Goal: Task Accomplishment & Management: Complete application form

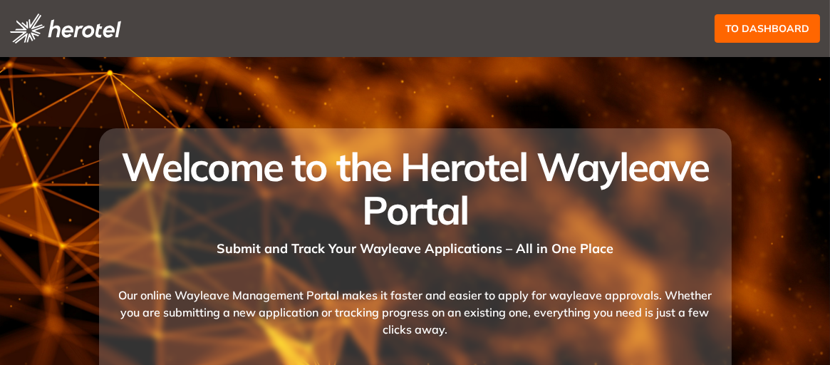
click at [187, 244] on div "Submit and Track Your Wayleave Applications – All in One Place" at bounding box center [415, 245] width 599 height 26
click at [765, 27] on span "to dashboard" at bounding box center [768, 29] width 84 height 16
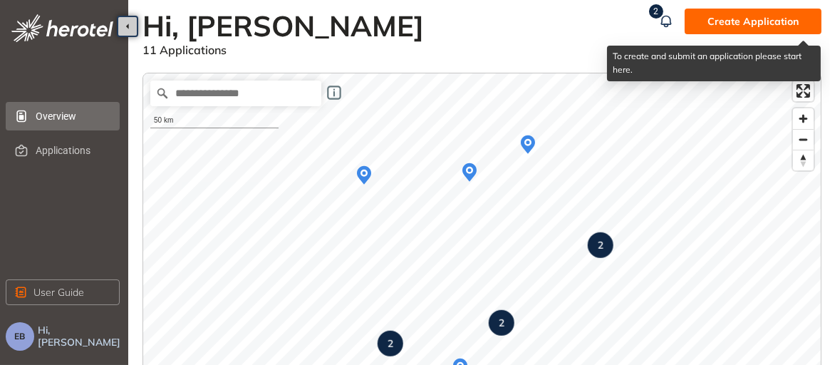
click at [755, 21] on span "Create Application" at bounding box center [753, 22] width 91 height 16
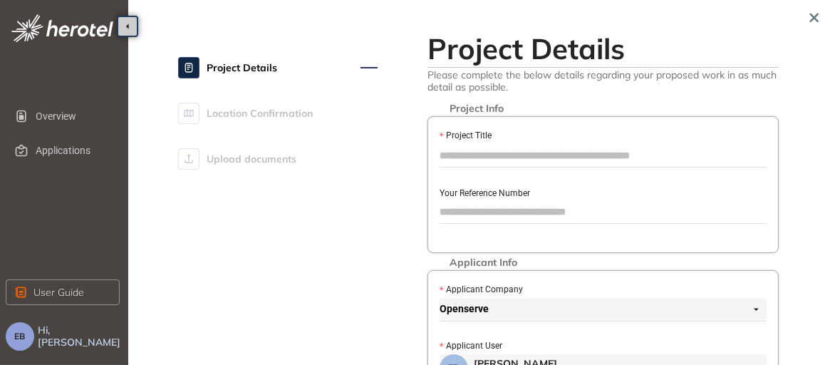
click at [495, 145] on input "Project Title" at bounding box center [603, 155] width 327 height 21
click at [458, 173] on div "Project Info Project Title ********* Your Reference Number" at bounding box center [603, 184] width 351 height 137
click at [501, 147] on input "*********" at bounding box center [603, 155] width 327 height 21
drag, startPoint x: 502, startPoint y: 149, endPoint x: 411, endPoint y: 147, distance: 91.2
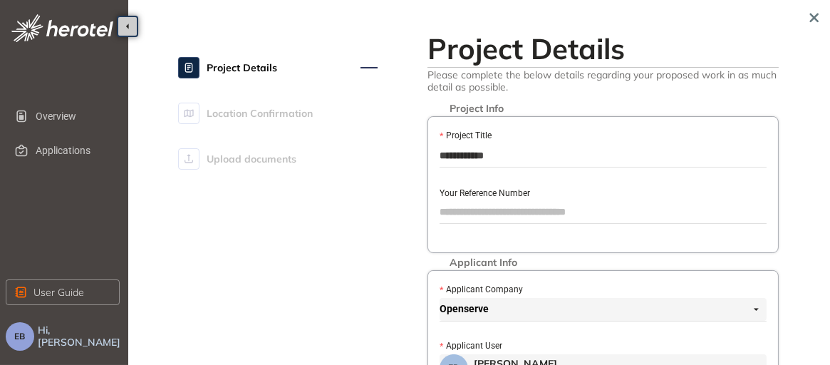
drag, startPoint x: 514, startPoint y: 155, endPoint x: 413, endPoint y: 145, distance: 101.6
type input "**********"
click at [456, 192] on label "Your Reference Number" at bounding box center [485, 194] width 91 height 14
click at [456, 201] on input "Your Reference Number" at bounding box center [603, 211] width 327 height 21
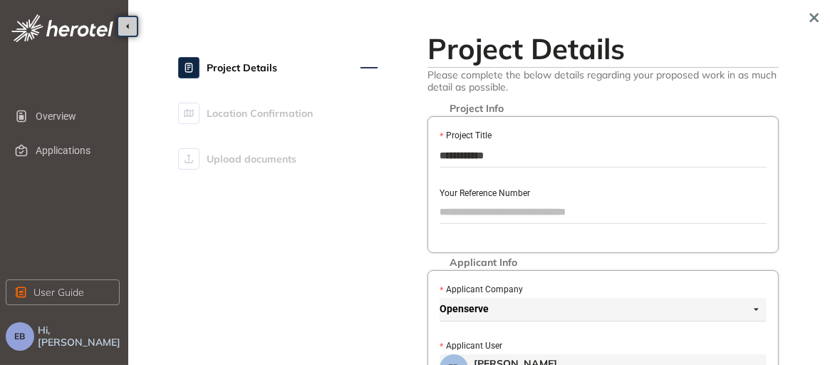
click at [458, 226] on div "**********" at bounding box center [603, 184] width 351 height 137
click at [461, 210] on input "Your Reference Number" at bounding box center [603, 211] width 327 height 21
type input "*********"
click at [452, 327] on div "Applicant Info Applicant Company Openserve Applicant User EB [PERSON_NAME] [EMA…" at bounding box center [603, 343] width 351 height 146
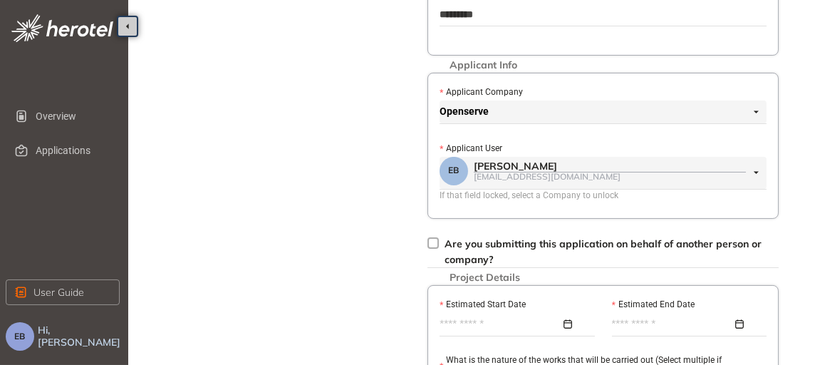
scroll to position [199, 0]
click at [487, 320] on input "Estimated Start Date" at bounding box center [500, 323] width 121 height 16
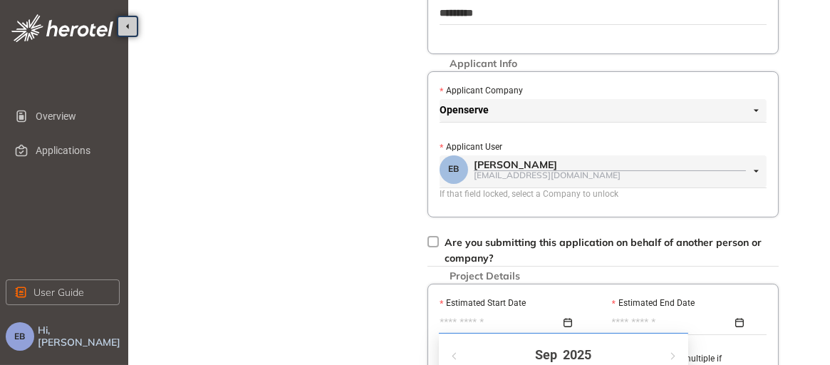
click at [554, 299] on div "Estimated Start Date" at bounding box center [517, 304] width 155 height 16
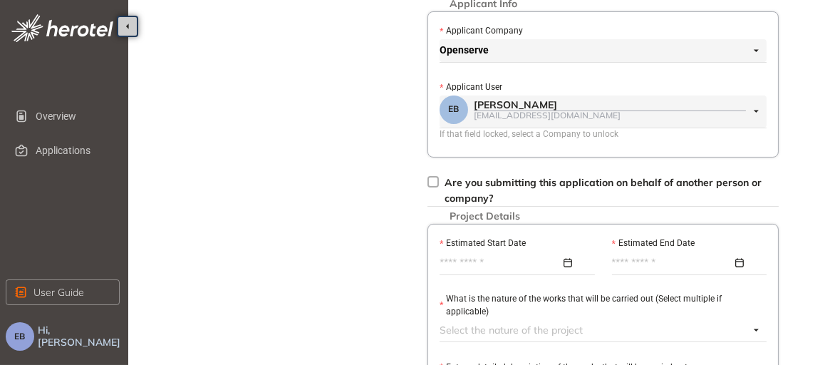
scroll to position [284, 0]
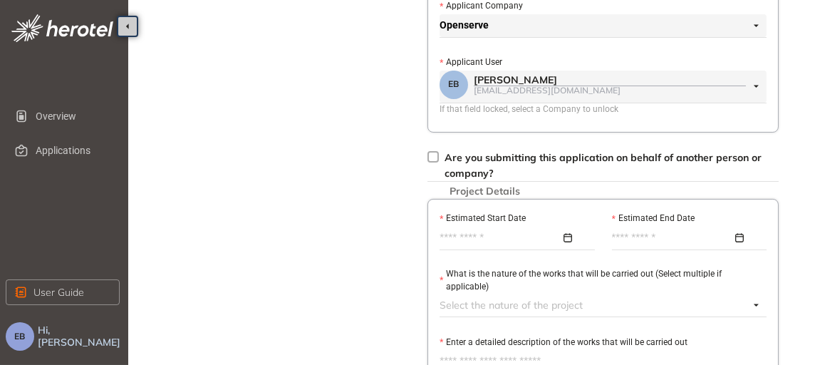
click at [566, 232] on div at bounding box center [514, 238] width 148 height 16
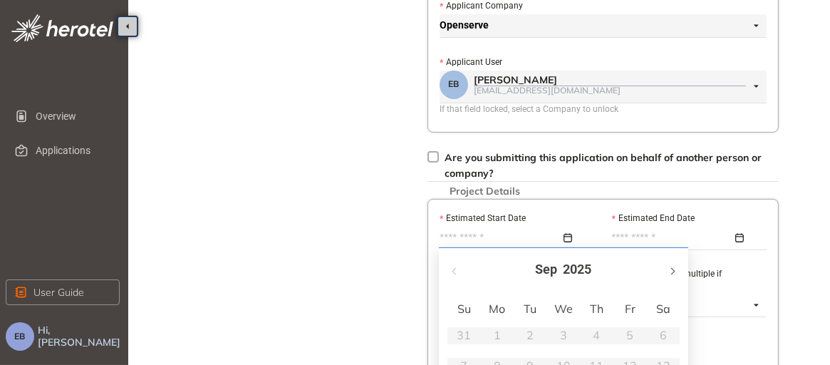
click at [674, 272] on span "button" at bounding box center [671, 270] width 7 height 7
type input "**********"
click at [516, 351] on td "7" at bounding box center [530, 366] width 33 height 31
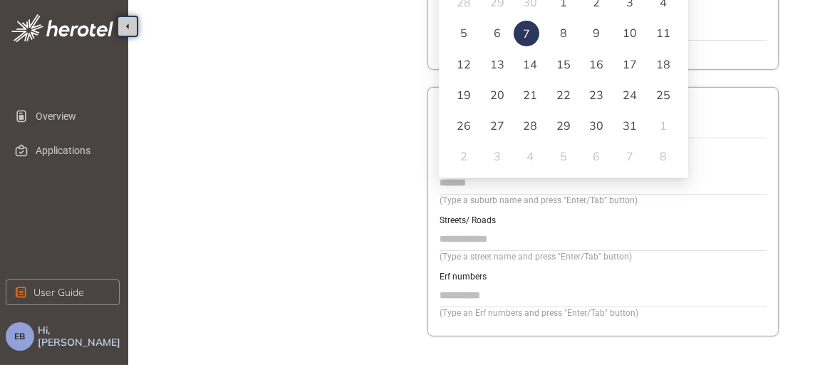
click at [492, 91] on div "20" at bounding box center [497, 94] width 17 height 17
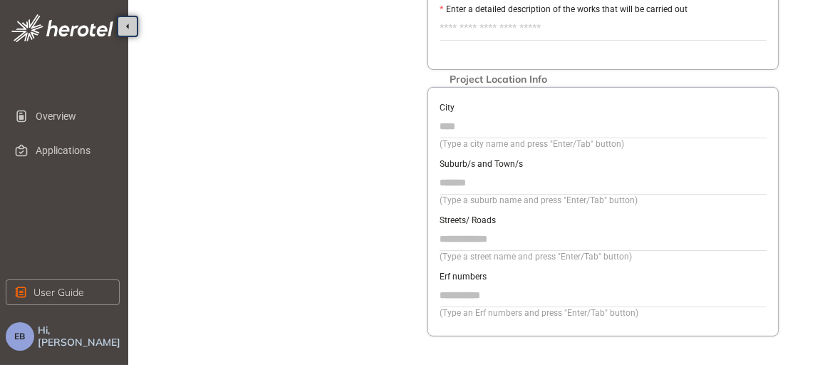
scroll to position [284, 0]
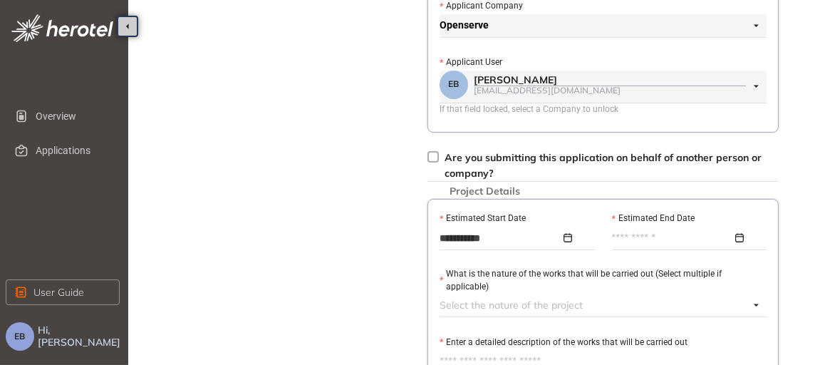
click at [740, 233] on div at bounding box center [686, 238] width 148 height 16
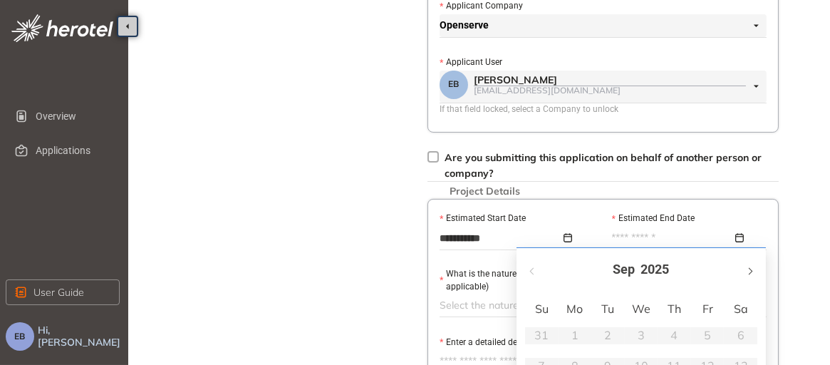
click at [753, 269] on button "button" at bounding box center [750, 269] width 16 height 29
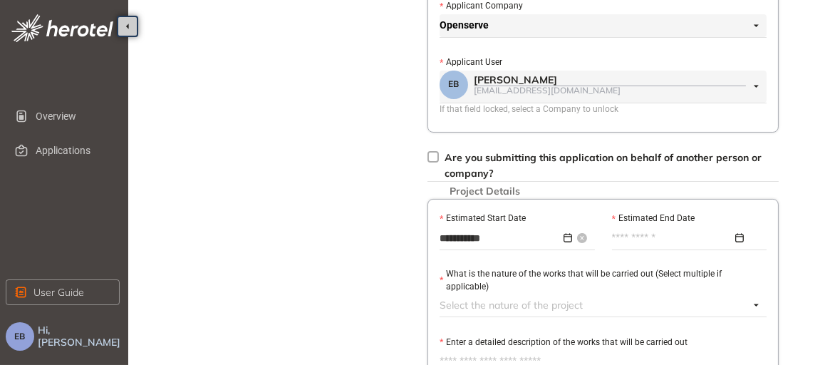
click at [567, 232] on div "**********" at bounding box center [514, 238] width 148 height 16
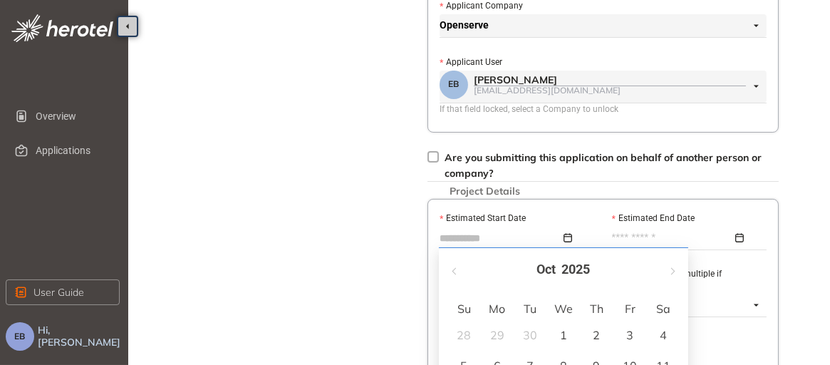
click at [549, 320] on td "1" at bounding box center [563, 335] width 33 height 31
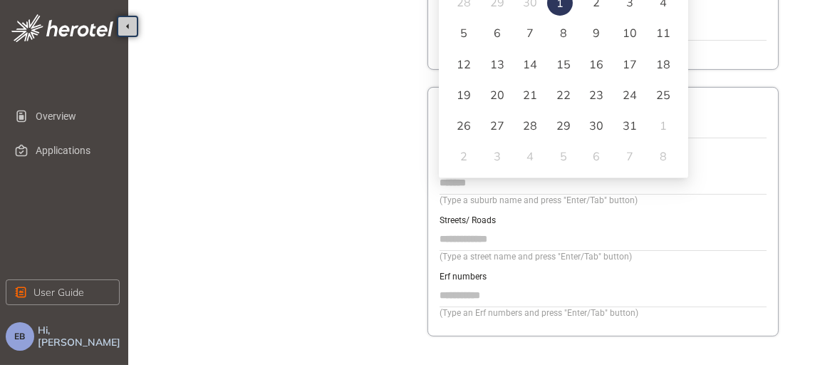
type input "**********"
click at [497, 63] on div "13" at bounding box center [497, 64] width 17 height 17
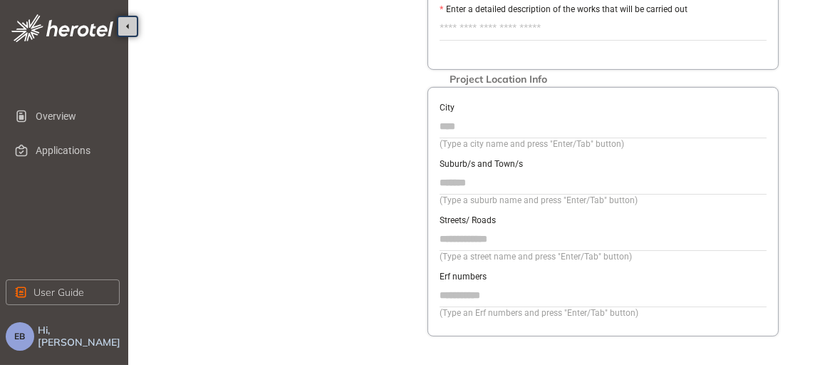
scroll to position [284, 0]
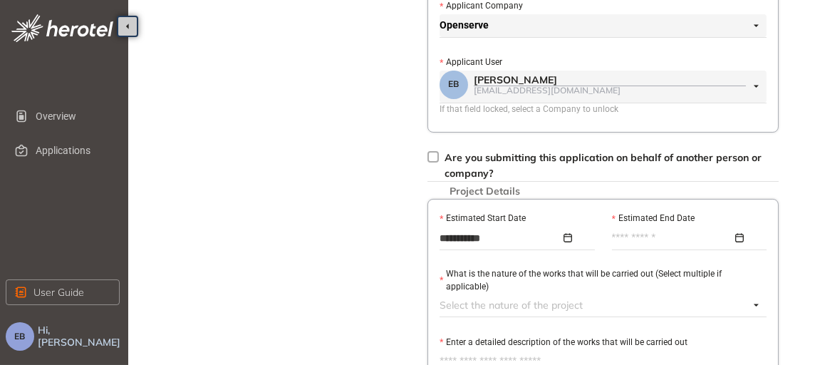
click at [739, 234] on div at bounding box center [686, 238] width 148 height 16
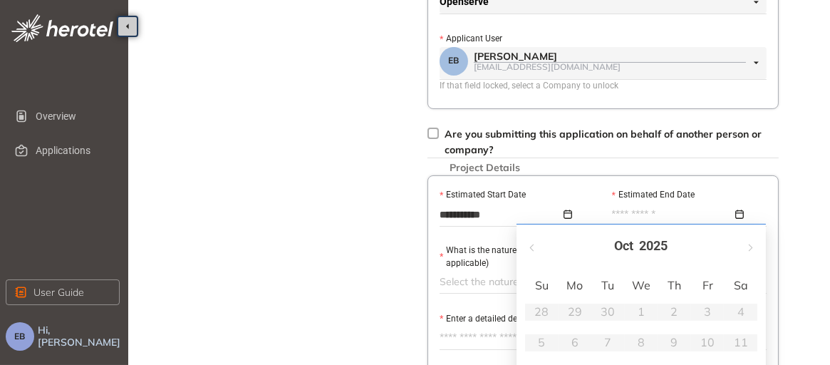
scroll to position [616, 0]
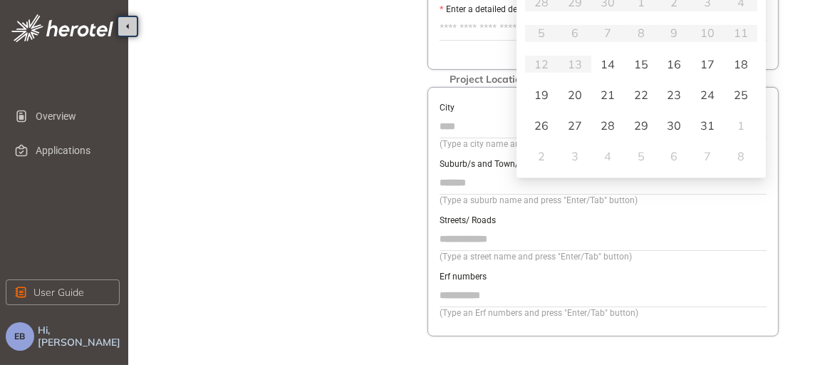
type input "**********"
click at [703, 128] on div "31" at bounding box center [707, 125] width 17 height 17
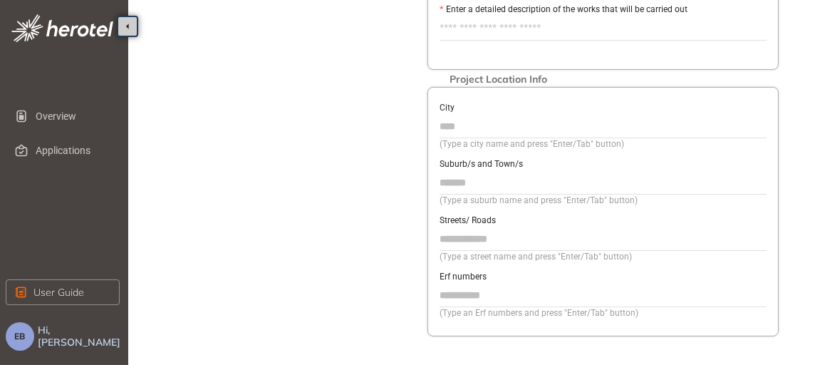
click at [469, 138] on div "(Type a city name and press "Enter/Tab" button)" at bounding box center [603, 145] width 327 height 14
click at [470, 138] on div "(Type a city name and press "Enter/Tab" button)" at bounding box center [603, 145] width 327 height 14
click at [456, 115] on input "City" at bounding box center [603, 125] width 327 height 21
type input "**********"
click at [484, 172] on input "Suburb/s and Town/s" at bounding box center [603, 182] width 327 height 21
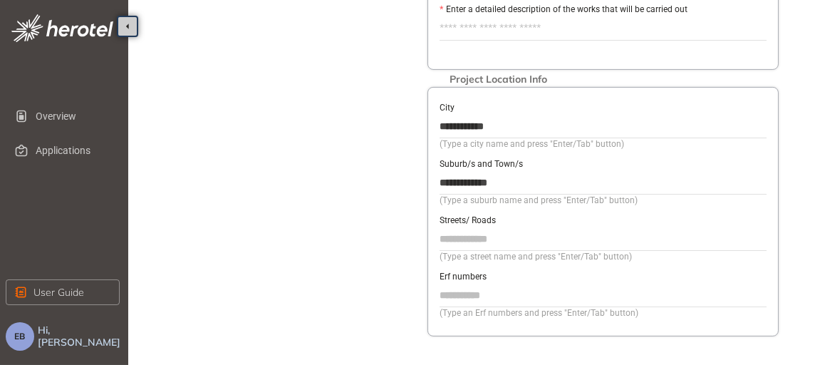
drag, startPoint x: 518, startPoint y: 167, endPoint x: 416, endPoint y: 162, distance: 102.1
type input "********"
click at [472, 228] on input "Streets/ Roads" at bounding box center [603, 238] width 327 height 21
type input "**********"
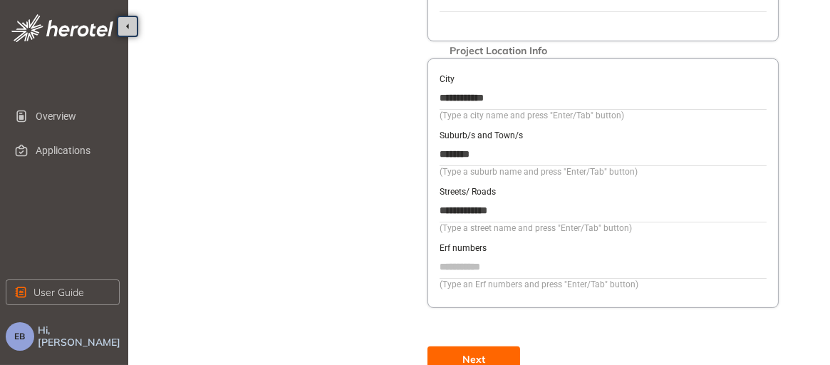
scroll to position [665, 0]
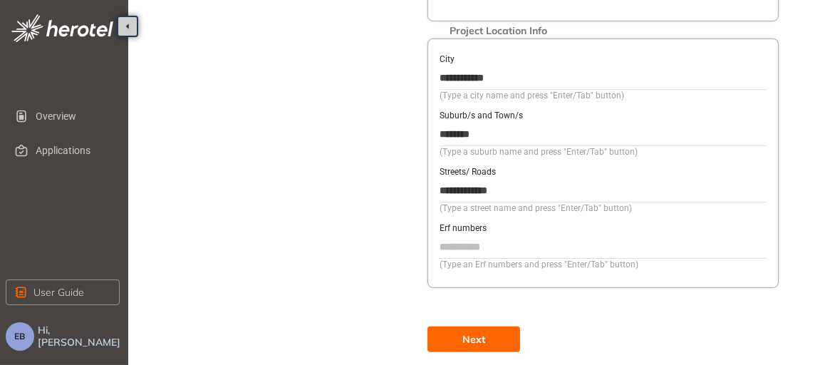
click at [473, 258] on div "(Type an Erf numbers and press "Enter/Tab" button)" at bounding box center [603, 265] width 327 height 14
click at [472, 331] on span "Next" at bounding box center [474, 339] width 23 height 16
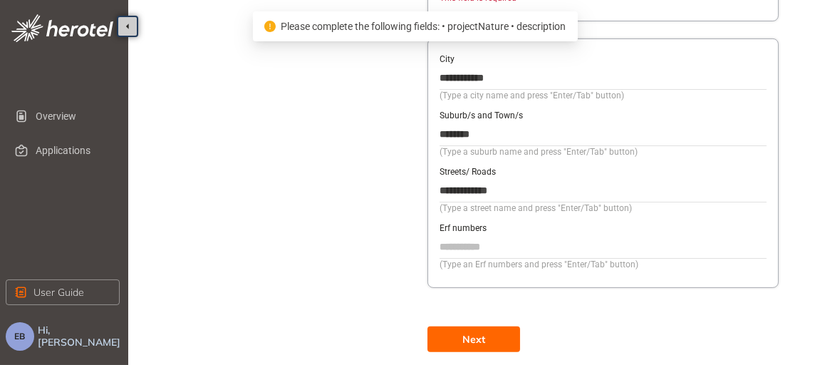
scroll to position [332, 0]
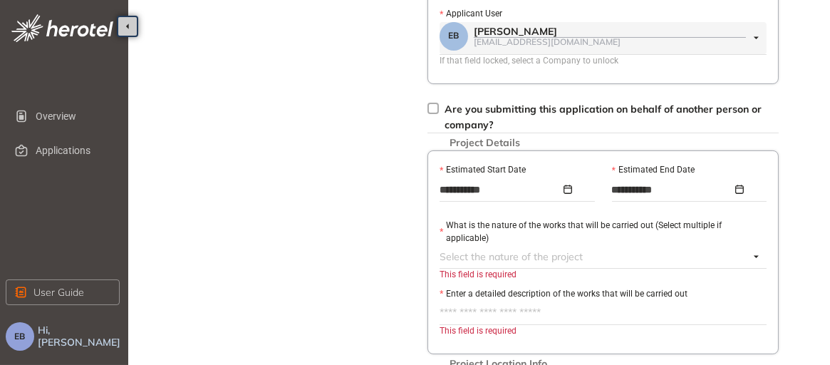
click at [502, 268] on div "This field is required" at bounding box center [603, 275] width 327 height 14
drag, startPoint x: 502, startPoint y: 259, endPoint x: 481, endPoint y: 262, distance: 21.0
click at [481, 268] on div "This field is required" at bounding box center [603, 275] width 327 height 14
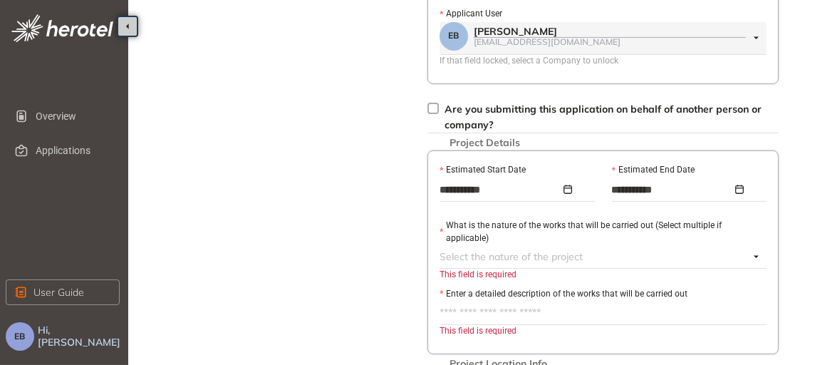
click at [490, 301] on textarea "Enter a detailed description of the works that will be carried out" at bounding box center [603, 312] width 327 height 23
paste textarea "**********"
type textarea "**********"
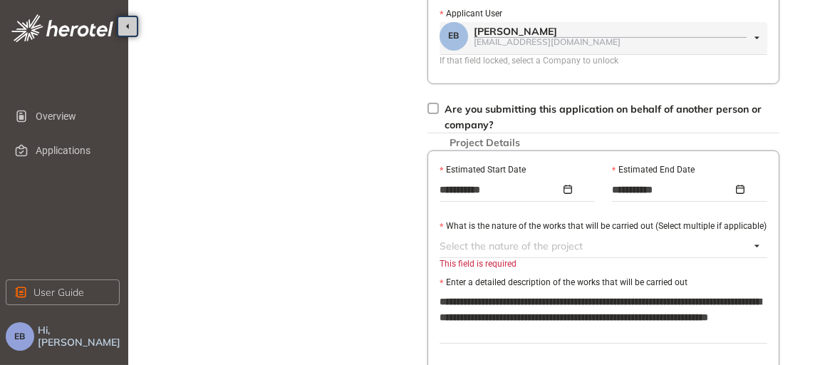
click at [506, 312] on textarea "**********" at bounding box center [604, 317] width 328 height 53
type textarea "**********"
click at [477, 258] on div "This field is required" at bounding box center [604, 264] width 328 height 14
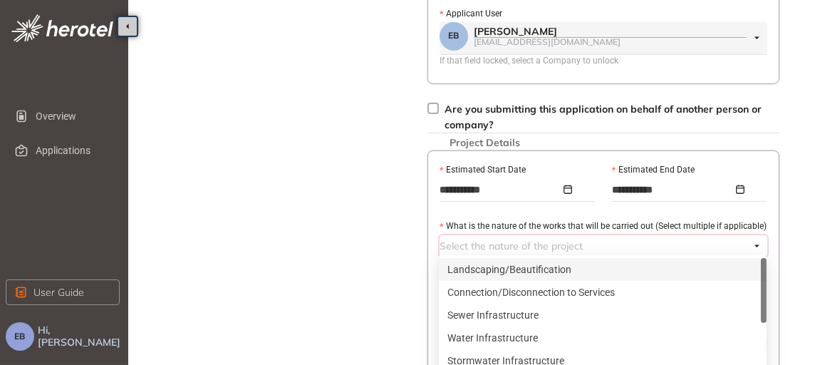
click at [513, 244] on div at bounding box center [595, 245] width 311 height 17
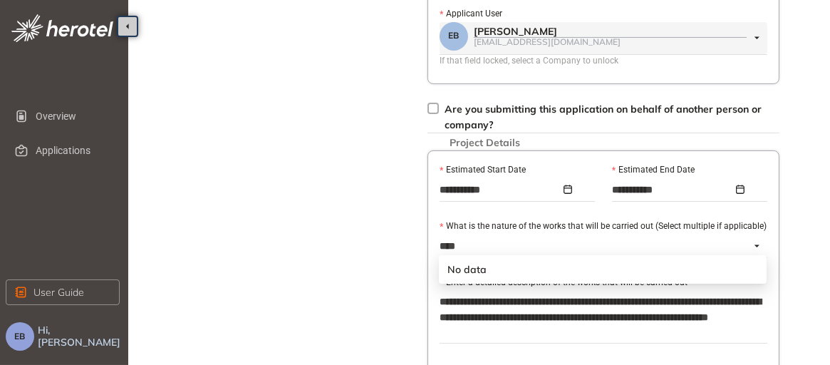
type input "*****"
click at [434, 273] on div "**********" at bounding box center [604, 261] width 352 height 223
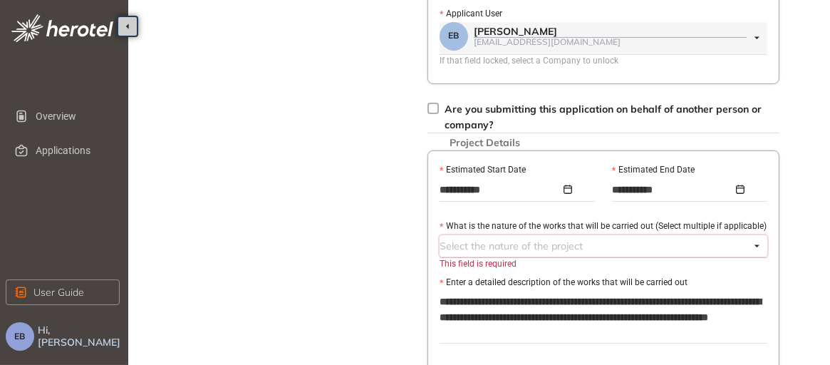
click at [472, 240] on div at bounding box center [595, 245] width 311 height 17
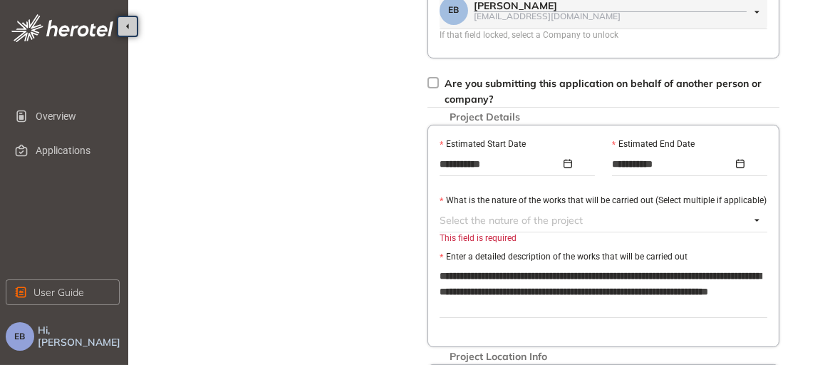
scroll to position [356, 0]
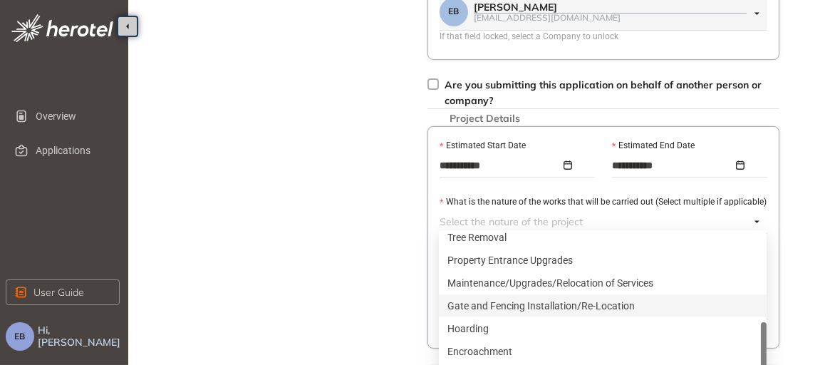
click at [552, 222] on div at bounding box center [595, 221] width 311 height 17
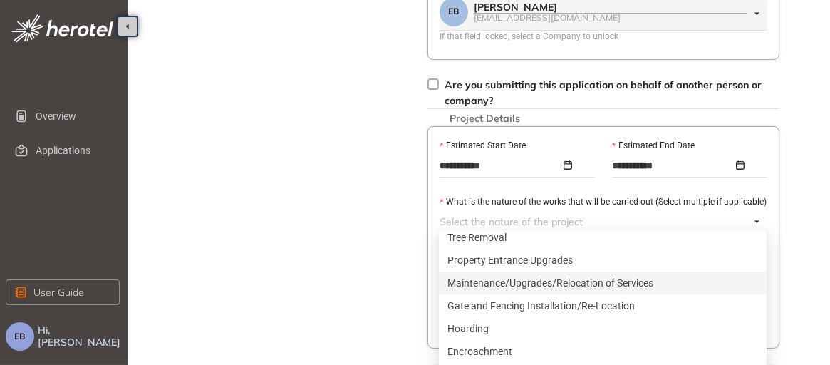
click at [463, 282] on div "Maintenance/Upgrades/Relocation of Services" at bounding box center [603, 283] width 311 height 16
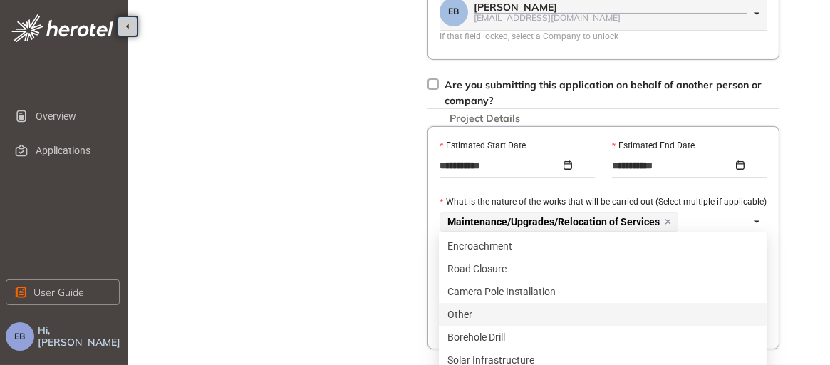
click at [467, 315] on div "Other" at bounding box center [603, 314] width 311 height 16
type textarea "**********"
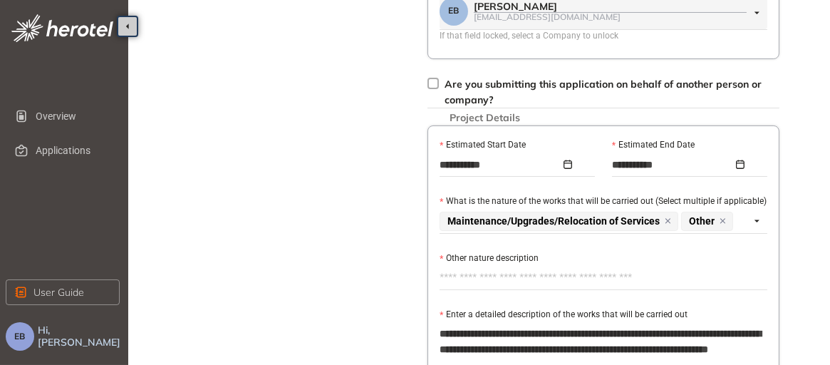
scroll to position [351, 0]
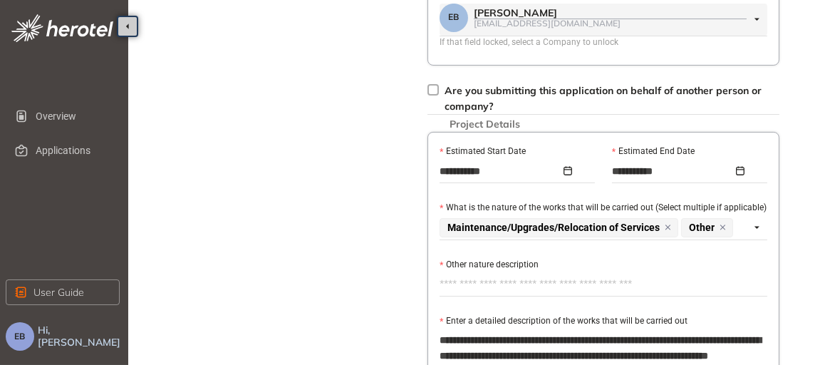
click at [473, 280] on textarea "Other nature description" at bounding box center [604, 284] width 328 height 23
click at [469, 294] on div "**********" at bounding box center [604, 272] width 352 height 280
click at [475, 274] on textarea "Other nature description" at bounding box center [604, 284] width 328 height 23
click at [672, 223] on icon at bounding box center [668, 227] width 11 height 9
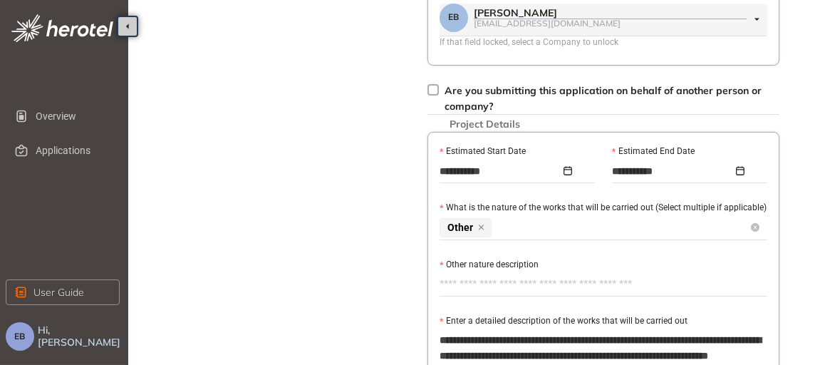
click at [482, 223] on icon at bounding box center [481, 227] width 11 height 9
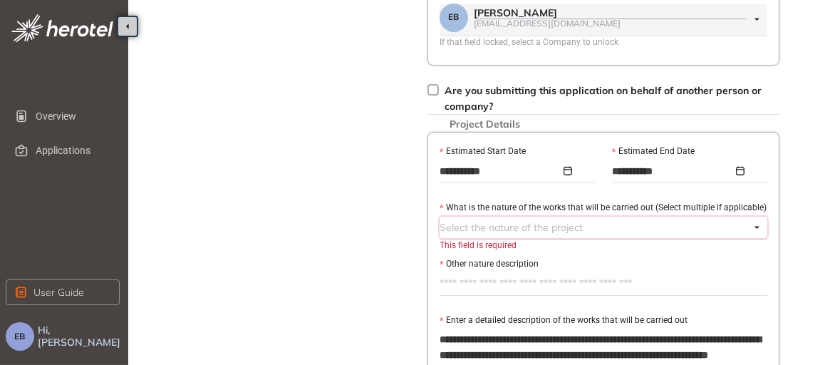
click at [487, 222] on div at bounding box center [595, 227] width 311 height 17
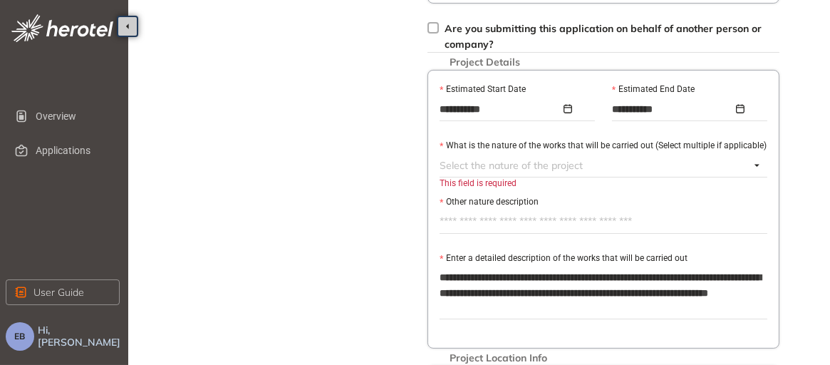
scroll to position [414, 0]
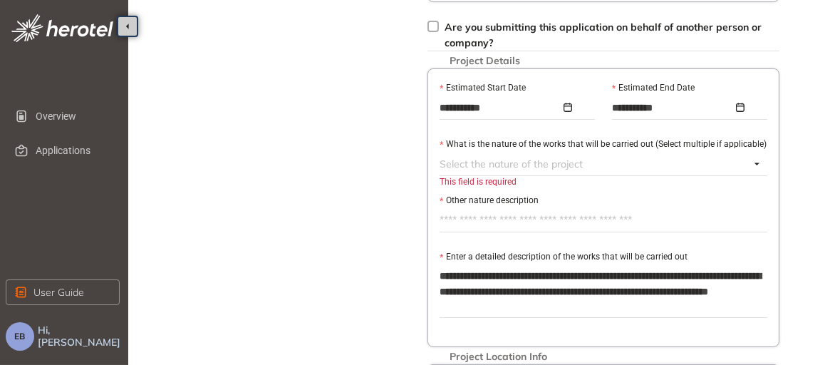
click at [512, 180] on div "This field is required" at bounding box center [604, 182] width 328 height 14
click at [491, 177] on div "This field is required" at bounding box center [604, 182] width 328 height 14
click at [470, 212] on textarea "Other nature description" at bounding box center [604, 220] width 328 height 23
click at [503, 178] on div "This field is required" at bounding box center [604, 182] width 328 height 14
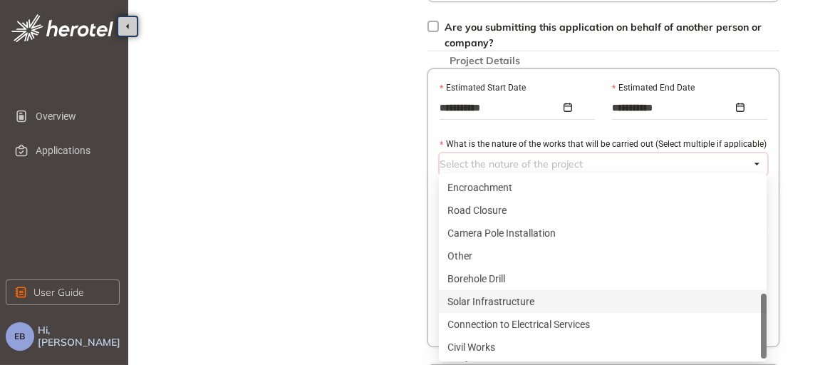
click at [757, 158] on div "Select the nature of the project" at bounding box center [604, 163] width 328 height 21
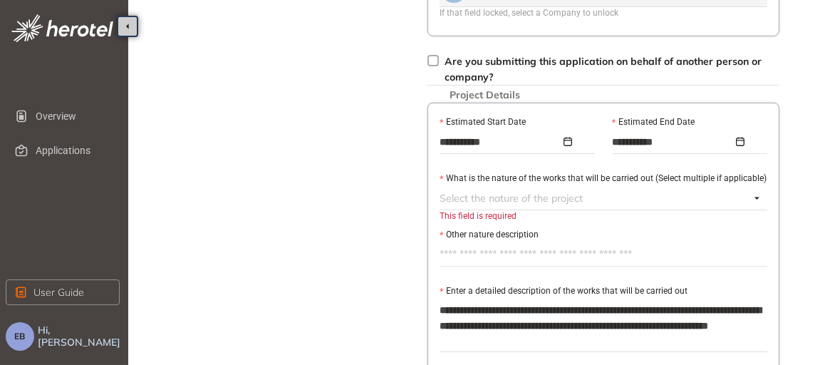
scroll to position [378, 0]
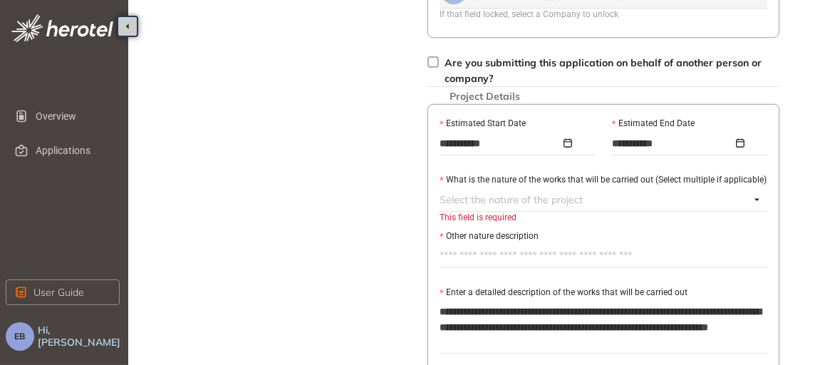
click at [499, 211] on div "This field is required" at bounding box center [604, 218] width 328 height 14
click at [530, 211] on div "This field is required" at bounding box center [604, 218] width 328 height 14
click at [516, 215] on div "This field is required" at bounding box center [604, 218] width 328 height 14
click at [755, 195] on div "Select the nature of the project" at bounding box center [604, 199] width 328 height 21
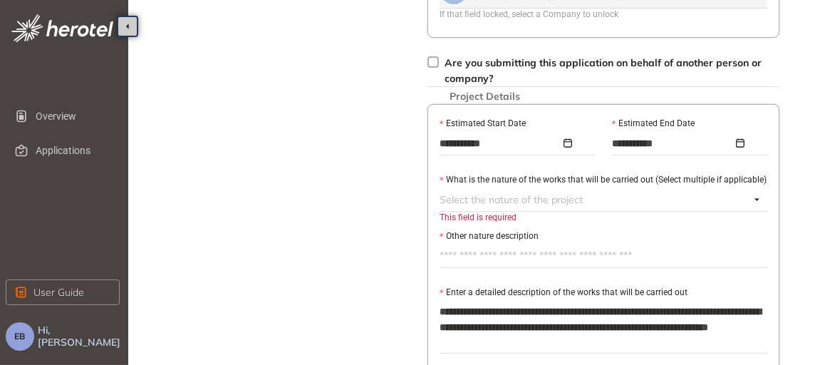
click at [768, 344] on div "**********" at bounding box center [604, 243] width 352 height 279
click at [505, 232] on label "Other nature description" at bounding box center [489, 236] width 99 height 14
click at [505, 244] on textarea "Other nature description" at bounding box center [604, 255] width 328 height 23
click at [480, 253] on textarea "Other nature description" at bounding box center [604, 255] width 328 height 23
click at [481, 253] on textarea "Other nature description" at bounding box center [604, 255] width 328 height 23
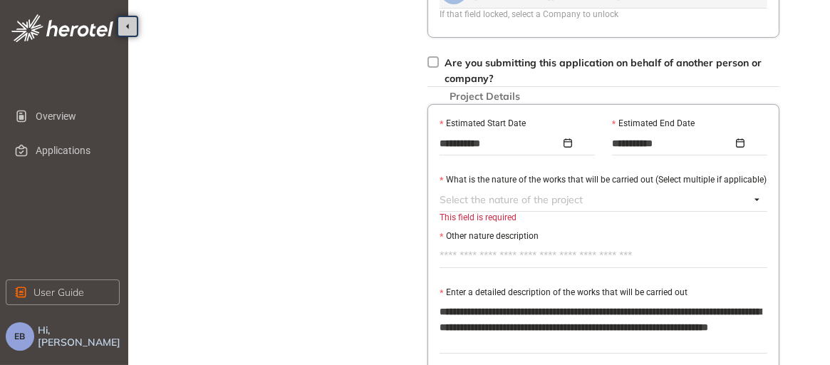
click at [483, 253] on textarea "Other nature description" at bounding box center [604, 255] width 328 height 23
click at [458, 233] on label "Other nature description" at bounding box center [489, 236] width 99 height 14
click at [458, 244] on textarea "Other nature description" at bounding box center [604, 255] width 328 height 23
click at [463, 194] on div at bounding box center [595, 199] width 311 height 17
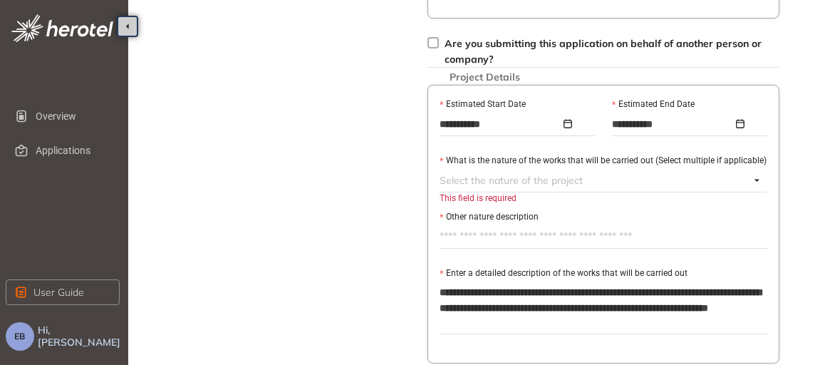
scroll to position [407, 0]
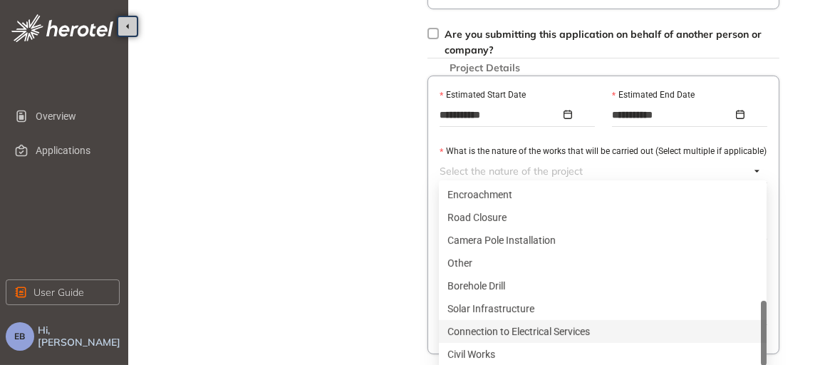
click at [476, 167] on div at bounding box center [595, 170] width 311 height 17
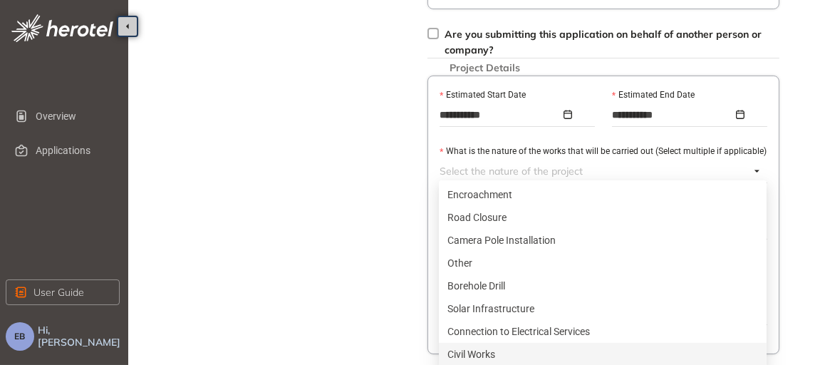
scroll to position [435, 0]
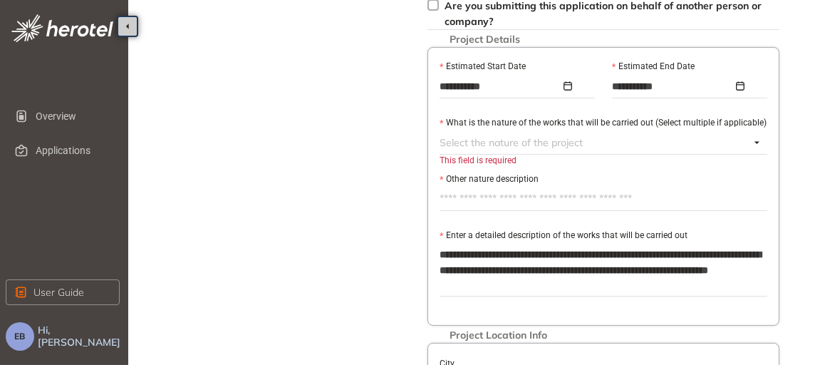
click at [520, 155] on div "This field is required" at bounding box center [604, 161] width 328 height 14
click at [482, 162] on div "This field is required" at bounding box center [604, 161] width 328 height 14
click at [465, 154] on div "This field is required" at bounding box center [604, 161] width 328 height 14
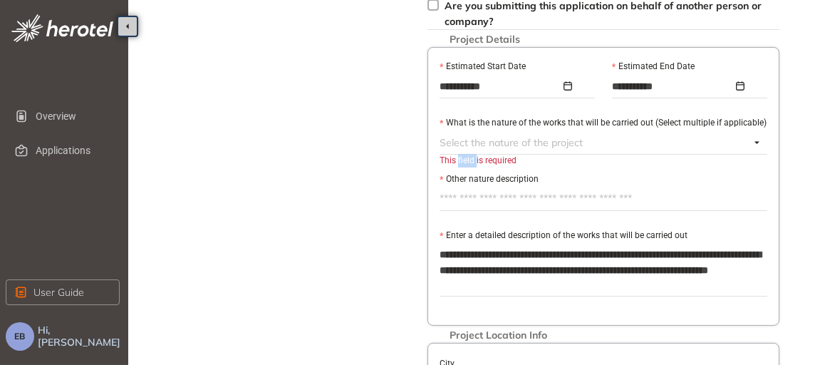
drag, startPoint x: 465, startPoint y: 154, endPoint x: 450, endPoint y: 134, distance: 24.9
click at [448, 134] on div at bounding box center [595, 142] width 311 height 17
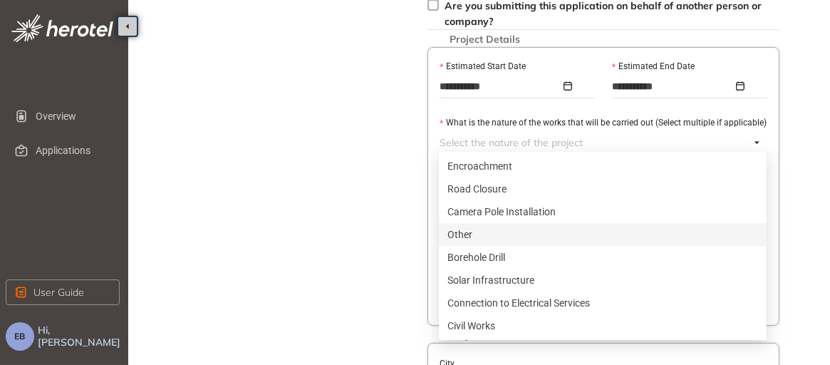
click at [475, 235] on div "Other" at bounding box center [603, 235] width 311 height 16
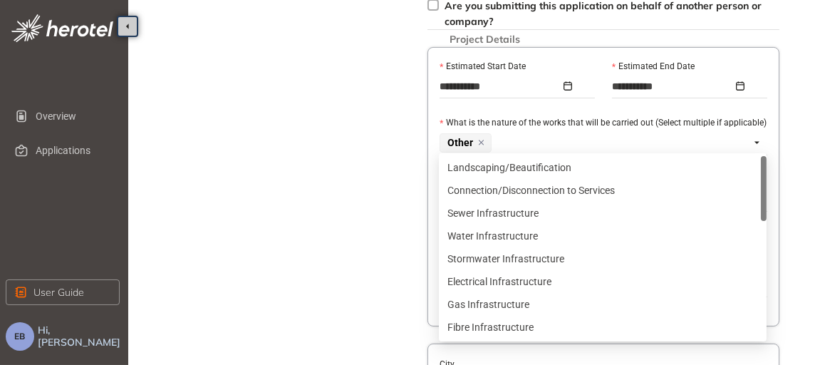
scroll to position [455, 0]
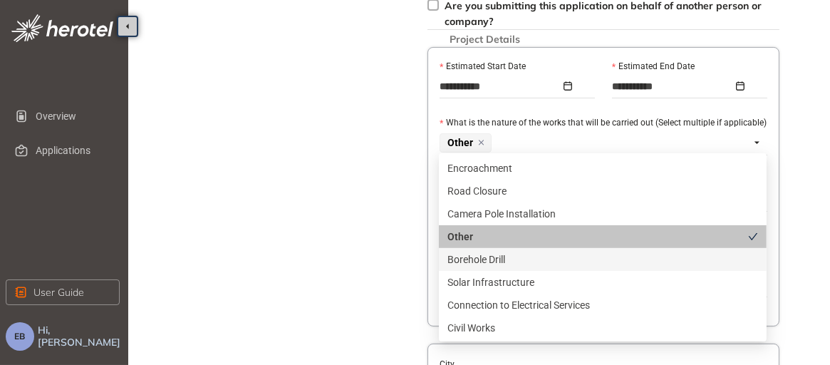
click at [532, 259] on div "Borehole Drill" at bounding box center [603, 260] width 311 height 16
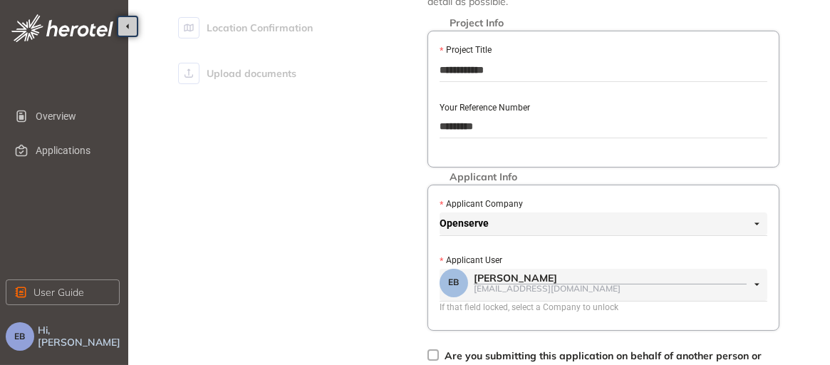
scroll to position [418, 0]
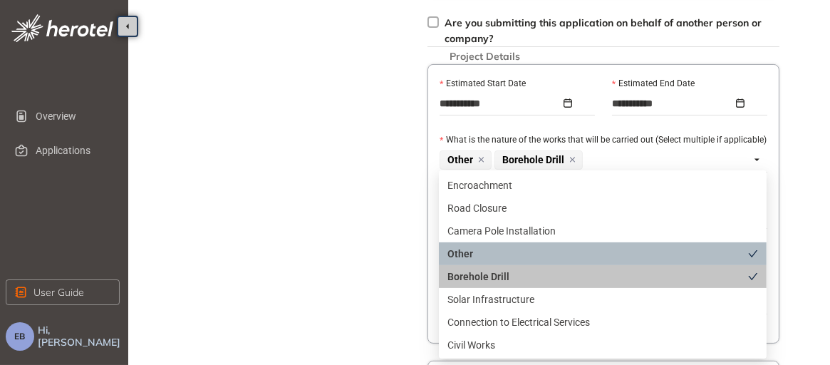
click at [482, 255] on div "Other" at bounding box center [598, 254] width 301 height 16
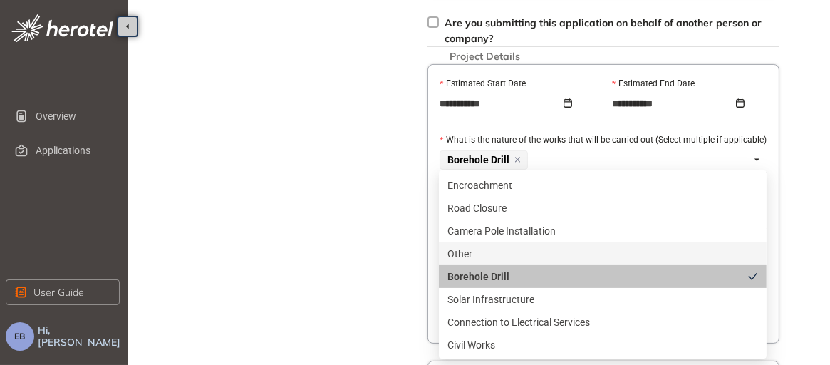
click at [492, 249] on div "Other" at bounding box center [603, 254] width 311 height 16
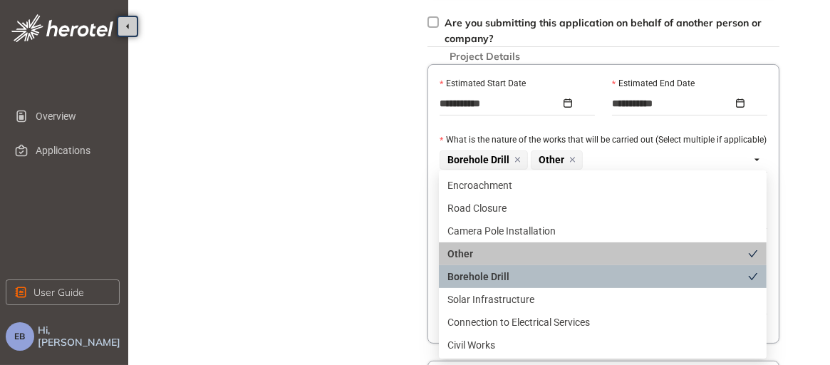
click at [489, 274] on div "Borehole Drill" at bounding box center [598, 277] width 301 height 16
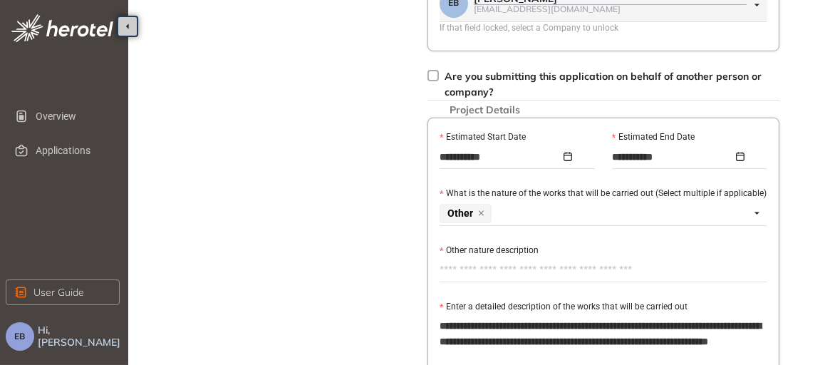
scroll to position [362, 0]
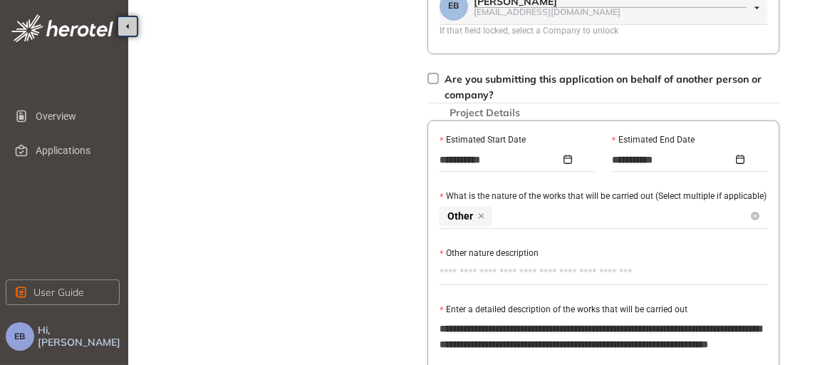
click at [482, 212] on icon at bounding box center [481, 216] width 11 height 9
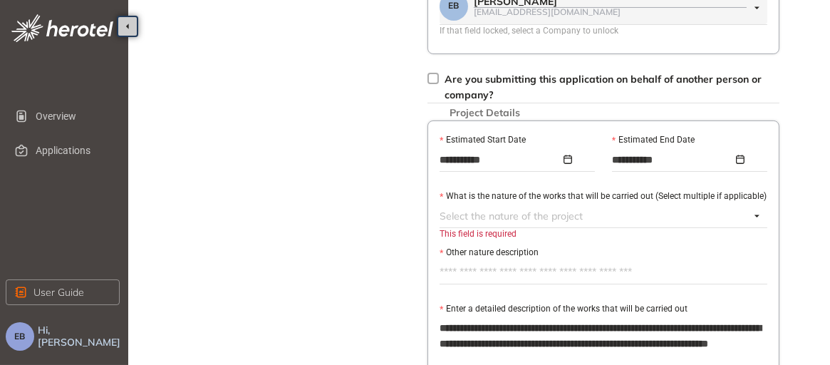
click at [525, 215] on div at bounding box center [595, 215] width 311 height 17
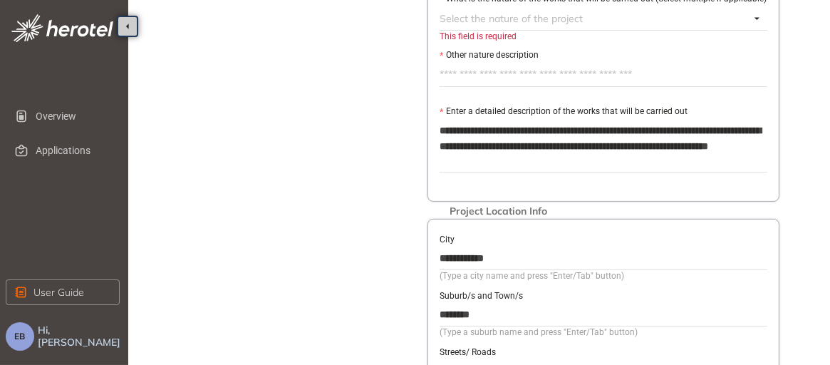
scroll to position [560, 0]
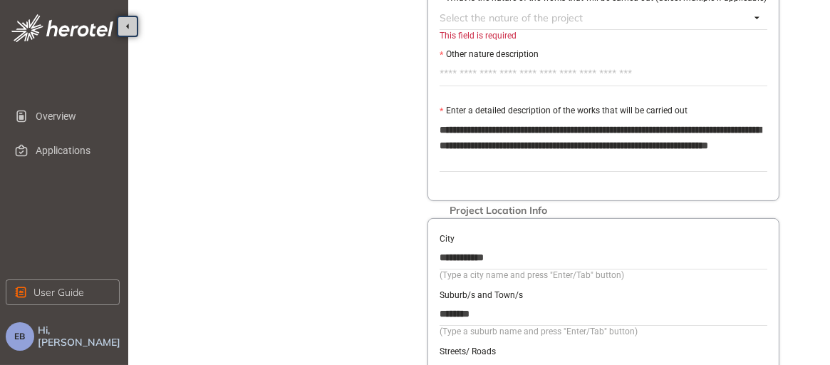
click at [485, 33] on div "This field is required" at bounding box center [604, 36] width 328 height 14
click at [490, 31] on div "This field is required" at bounding box center [604, 36] width 328 height 14
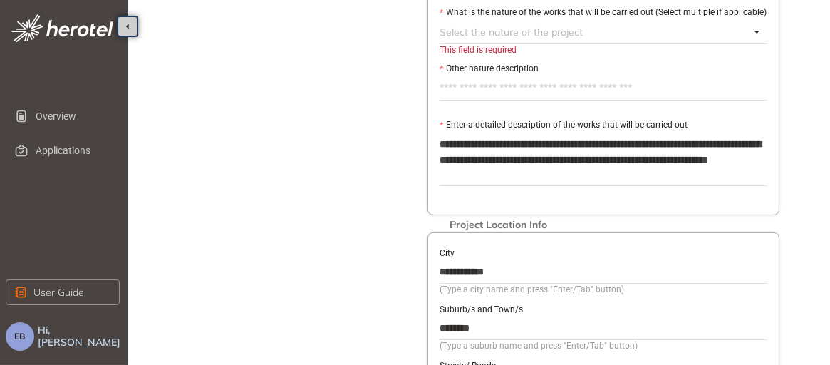
scroll to position [532, 0]
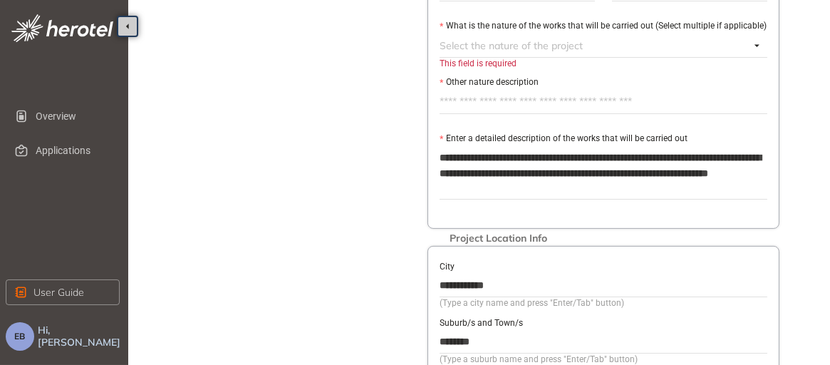
click at [495, 60] on div "This field is required" at bounding box center [604, 64] width 328 height 14
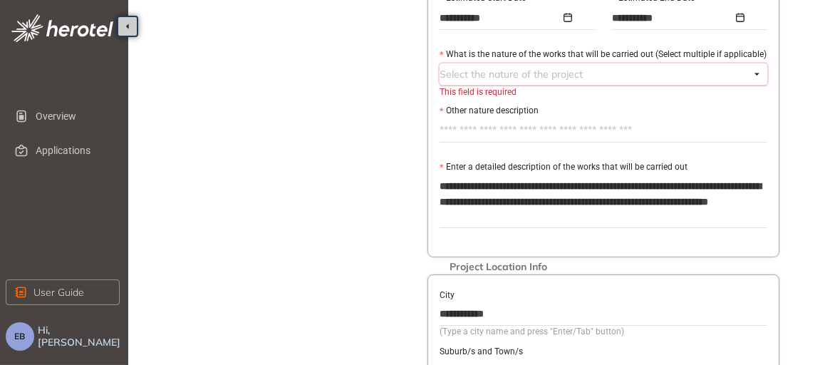
click at [477, 71] on div at bounding box center [595, 74] width 311 height 17
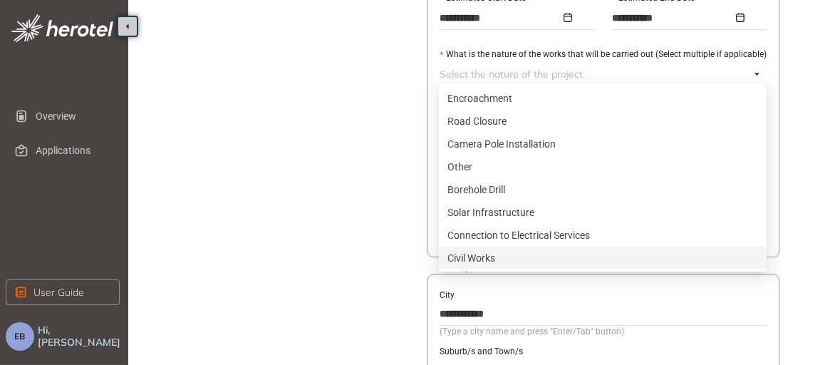
click at [732, 252] on div "Civil Works" at bounding box center [603, 258] width 311 height 16
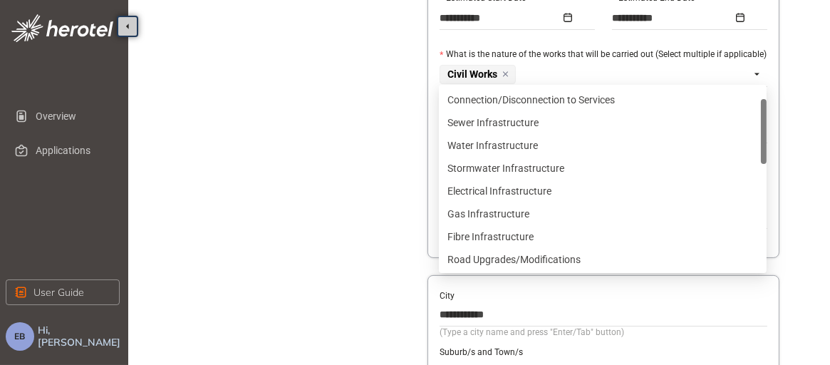
scroll to position [46, 0]
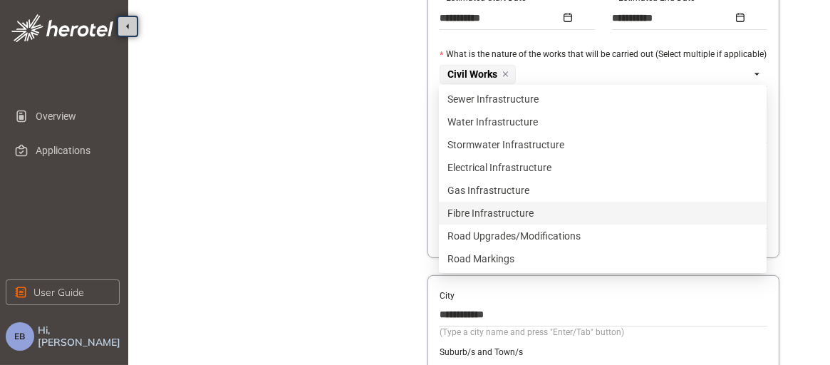
click at [557, 210] on div "Fibre Infrastructure" at bounding box center [603, 213] width 311 height 16
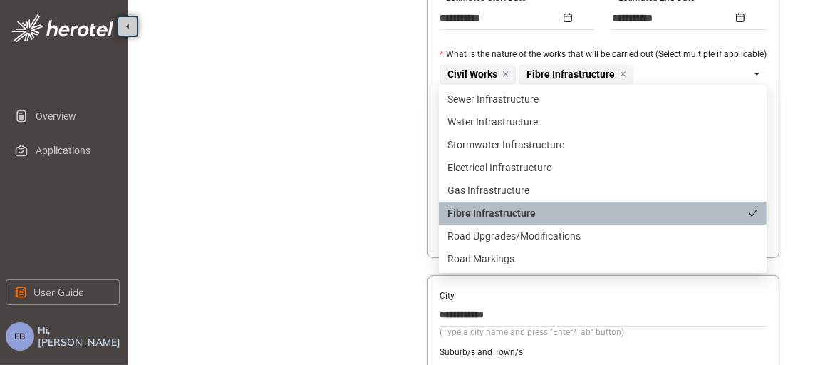
click at [557, 210] on div "Fibre Infrastructure" at bounding box center [598, 213] width 301 height 16
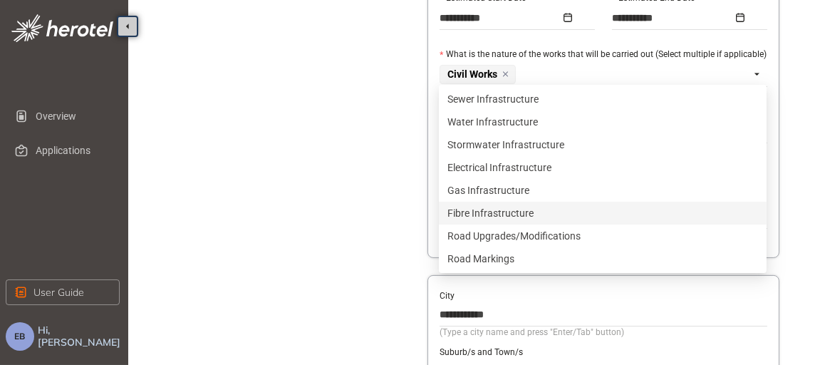
click at [557, 210] on div "Fibre Infrastructure" at bounding box center [603, 213] width 311 height 16
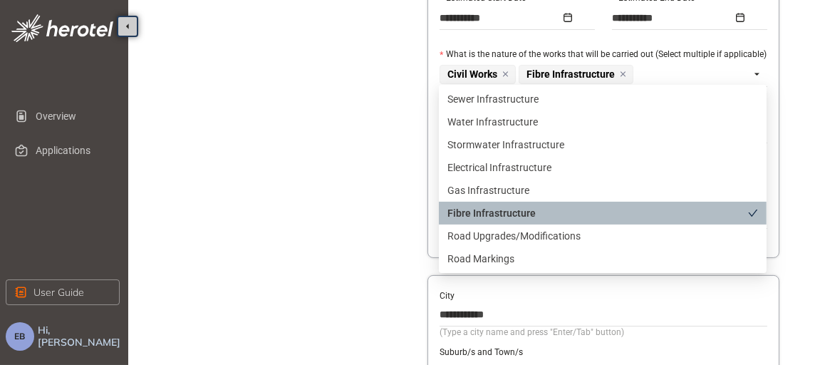
click at [557, 210] on div "Fibre Infrastructure" at bounding box center [598, 213] width 301 height 16
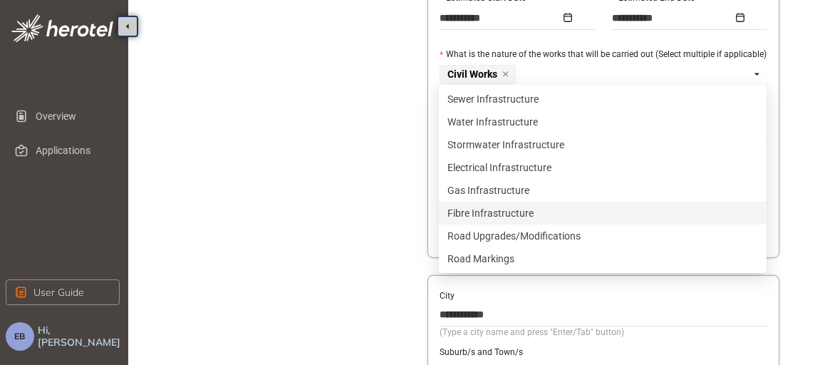
click at [557, 210] on div "Fibre Infrastructure" at bounding box center [603, 213] width 311 height 16
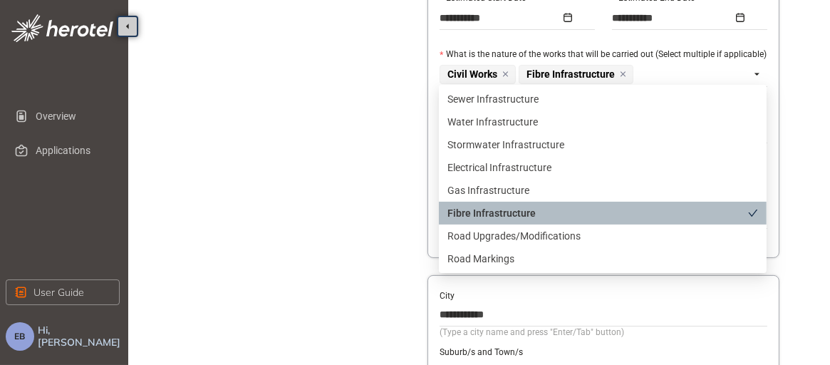
click at [371, 213] on div "Project Details Location Confirmation Upload documents" at bounding box center [278, 55] width 200 height 1067
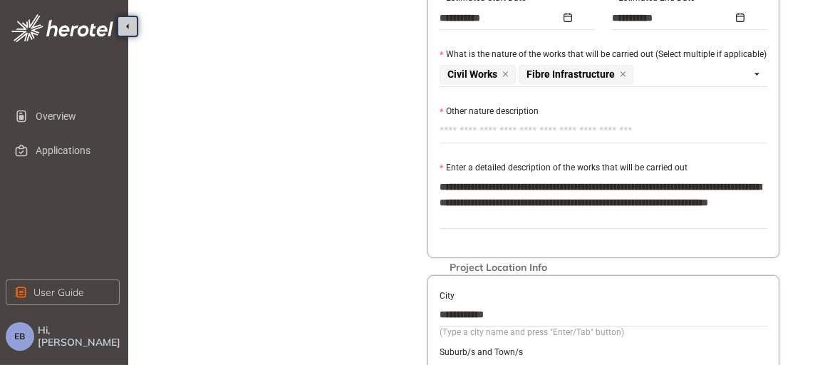
click at [509, 105] on label "Other nature description" at bounding box center [489, 112] width 99 height 14
click at [509, 120] on textarea "Other nature description" at bounding box center [604, 131] width 328 height 23
click at [506, 72] on icon at bounding box center [506, 74] width 4 height 4
click at [588, 66] on div "Fibre Infrastructure" at bounding box center [595, 74] width 311 height 22
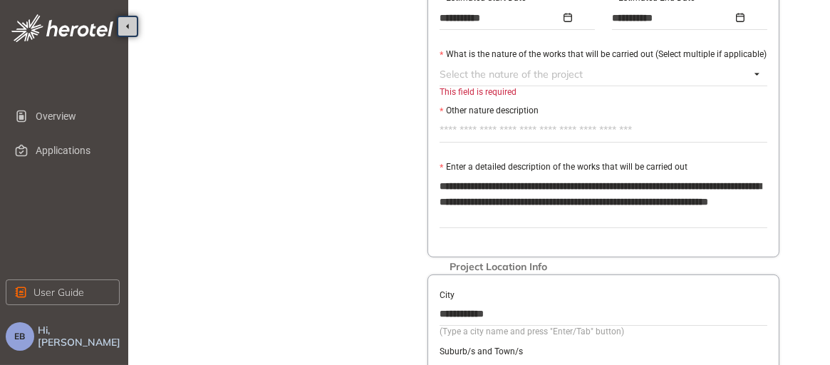
click at [391, 172] on div "**********" at bounding box center [483, 57] width 680 height 1105
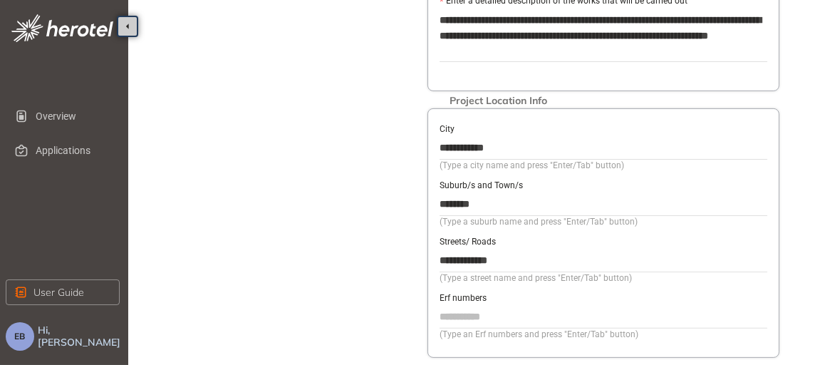
scroll to position [750, 0]
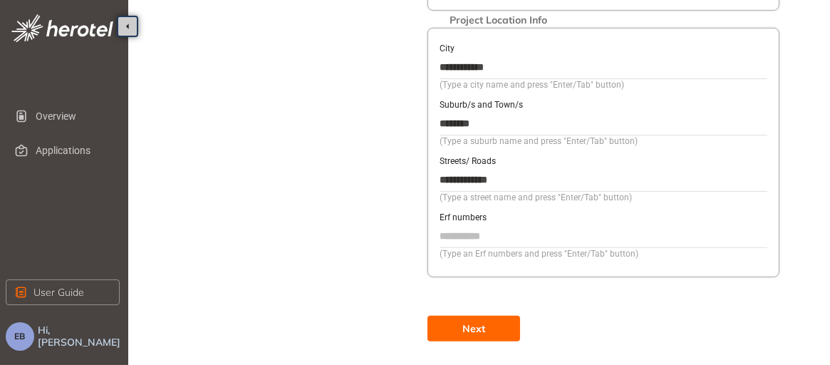
click at [479, 324] on span "Next" at bounding box center [474, 329] width 23 height 16
click at [482, 322] on span "Next" at bounding box center [474, 329] width 23 height 16
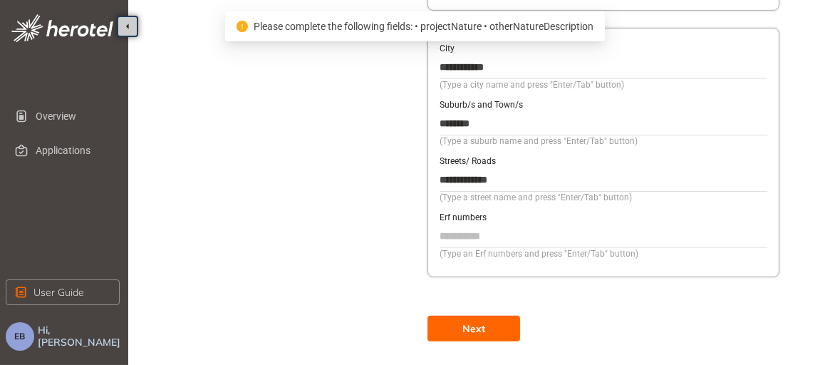
scroll to position [418, 0]
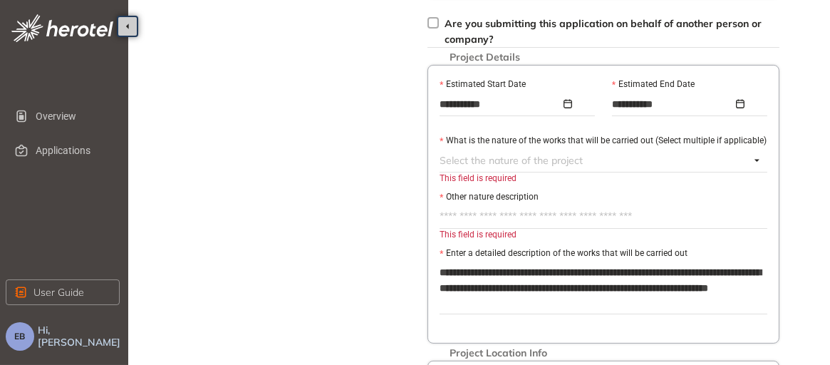
click at [493, 174] on div "This field is required" at bounding box center [604, 179] width 328 height 14
drag, startPoint x: 493, startPoint y: 174, endPoint x: 569, endPoint y: 175, distance: 76.3
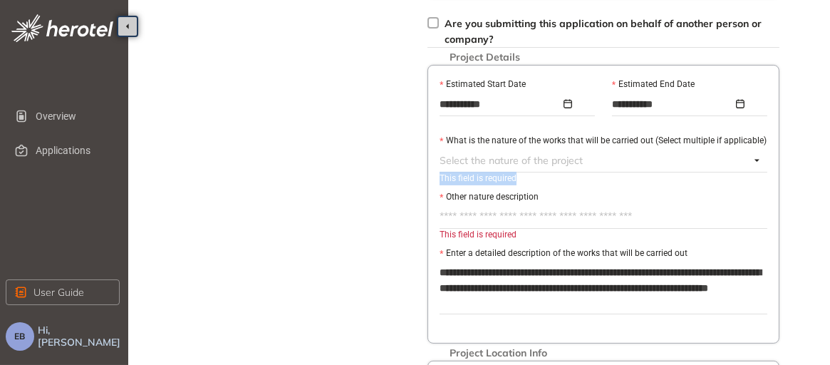
click at [569, 175] on div "This field is required" at bounding box center [604, 179] width 328 height 14
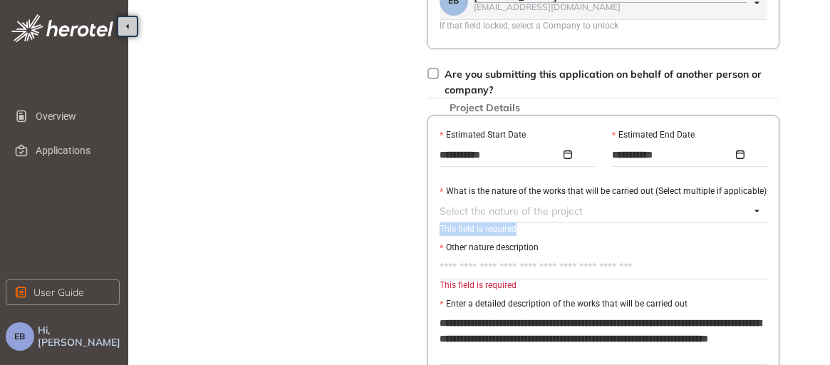
scroll to position [400, 0]
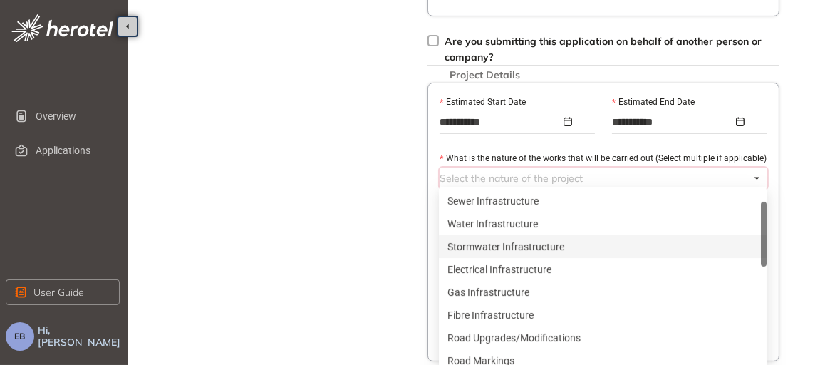
click at [481, 176] on div at bounding box center [595, 178] width 311 height 17
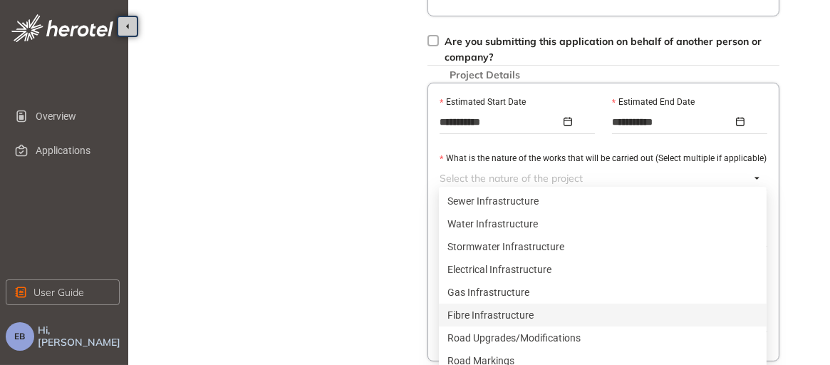
click at [484, 314] on div "Fibre Infrastructure" at bounding box center [603, 315] width 311 height 16
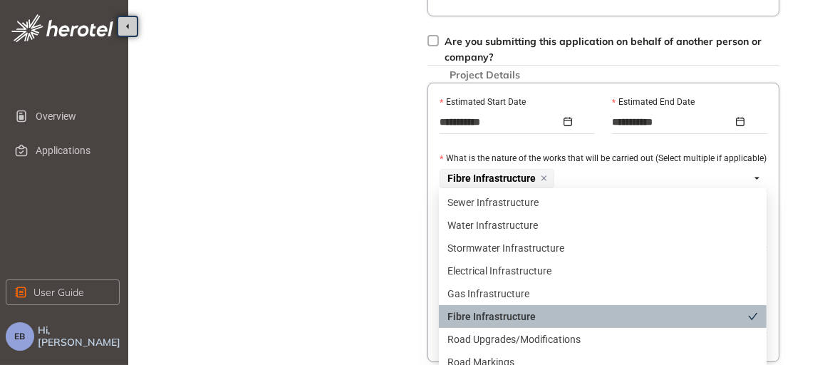
click at [484, 314] on div "Fibre Infrastructure" at bounding box center [598, 317] width 301 height 16
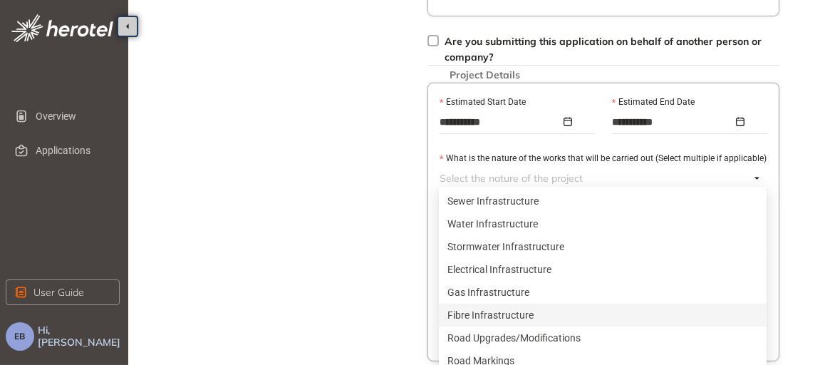
click at [394, 277] on div "**********" at bounding box center [483, 161] width 680 height 1105
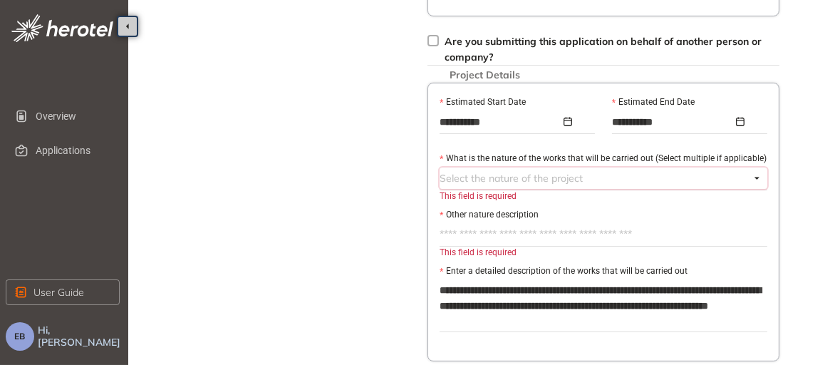
click at [472, 172] on div at bounding box center [595, 178] width 311 height 17
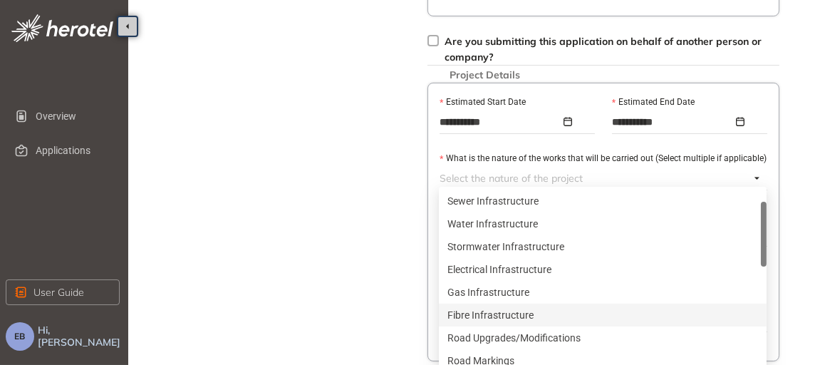
click at [499, 321] on div "Fibre Infrastructure" at bounding box center [603, 315] width 311 height 16
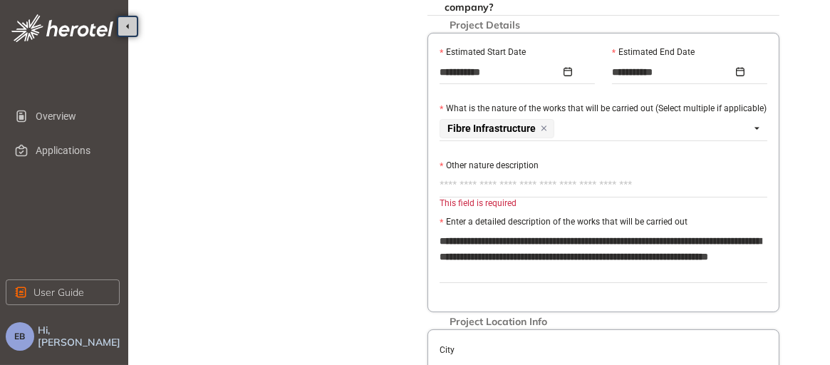
scroll to position [463, 0]
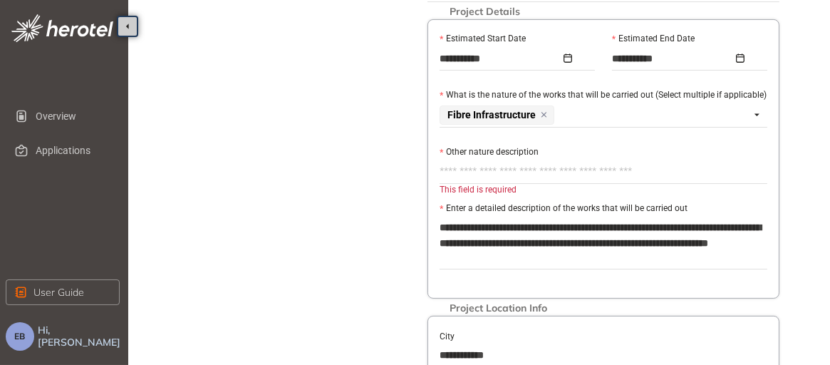
click at [542, 328] on div "City" at bounding box center [604, 336] width 328 height 16
click at [440, 148] on label "Other nature description" at bounding box center [489, 152] width 99 height 14
click at [440, 160] on textarea "Other nature description" at bounding box center [604, 171] width 328 height 23
click at [489, 166] on textarea "Other nature description" at bounding box center [604, 171] width 328 height 23
click at [539, 183] on div "This field is required" at bounding box center [604, 190] width 328 height 14
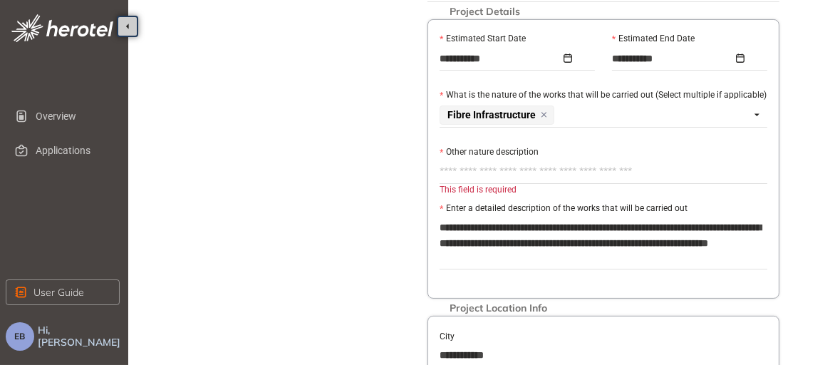
click at [530, 189] on div "This field is required" at bounding box center [604, 190] width 328 height 14
click at [490, 185] on div "This field is required" at bounding box center [604, 190] width 328 height 14
drag, startPoint x: 490, startPoint y: 185, endPoint x: 539, endPoint y: 194, distance: 50.6
click at [539, 194] on div "This field is required" at bounding box center [604, 191] width 328 height 17
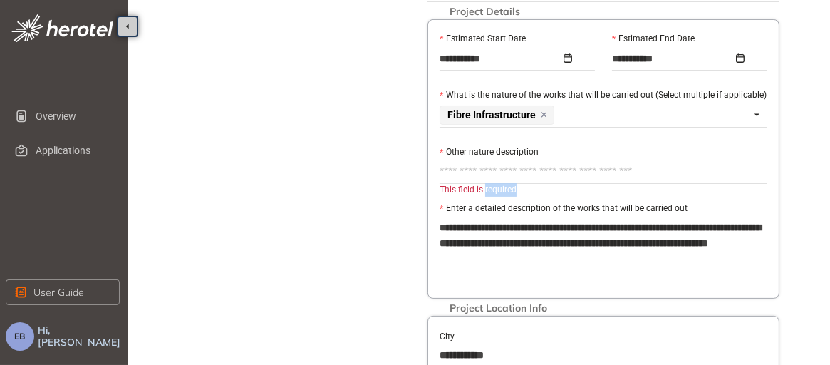
click at [539, 190] on div "This field is required" at bounding box center [604, 190] width 328 height 14
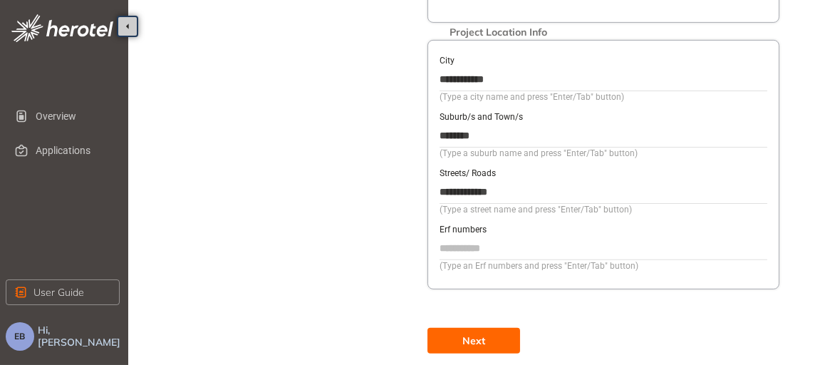
scroll to position [751, 0]
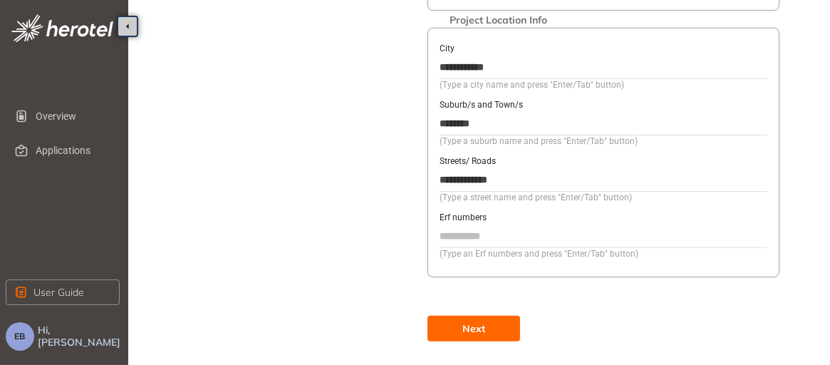
click at [470, 321] on span "Next" at bounding box center [474, 329] width 23 height 16
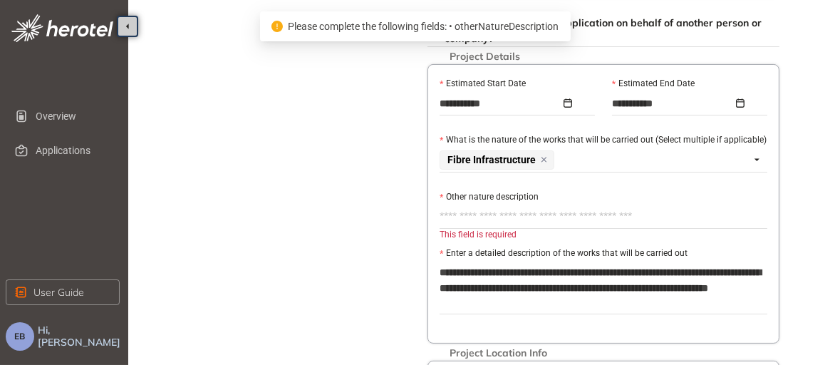
scroll to position [0, 0]
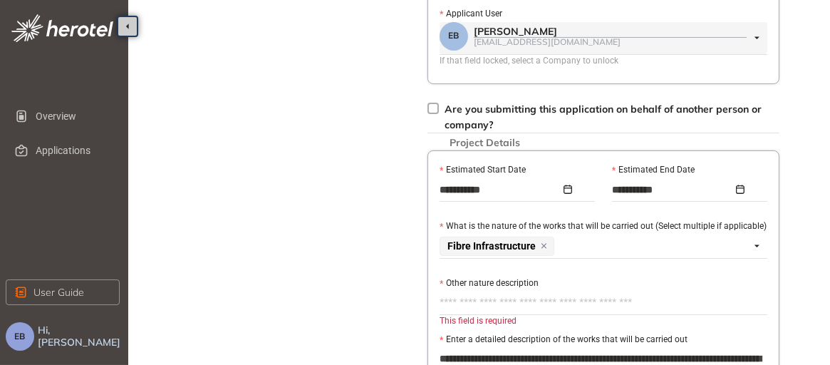
scroll to position [665, 0]
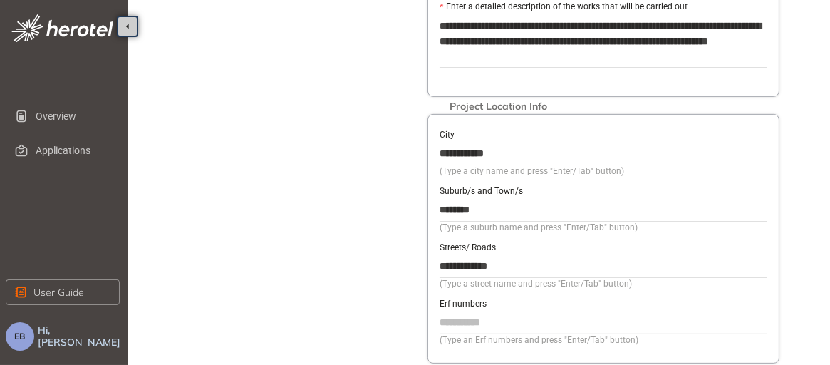
click at [482, 299] on label "Erf numbers" at bounding box center [463, 304] width 47 height 14
click at [482, 311] on input "Erf numbers" at bounding box center [604, 321] width 328 height 21
click at [463, 314] on input "Erf numbers" at bounding box center [604, 321] width 328 height 21
type input "*"
click at [531, 315] on input "****" at bounding box center [604, 321] width 328 height 21
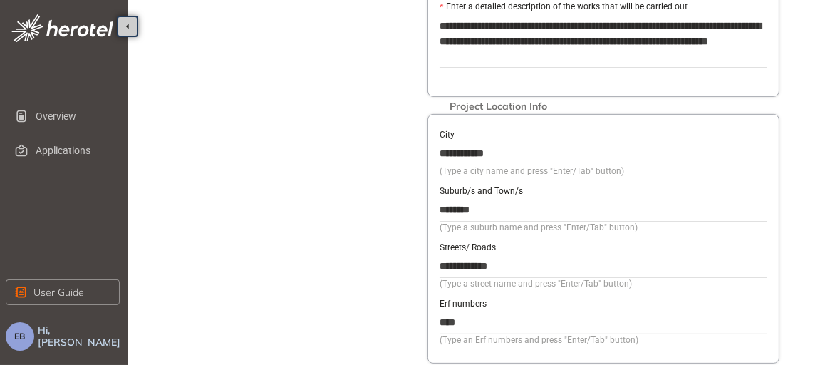
type input "****"
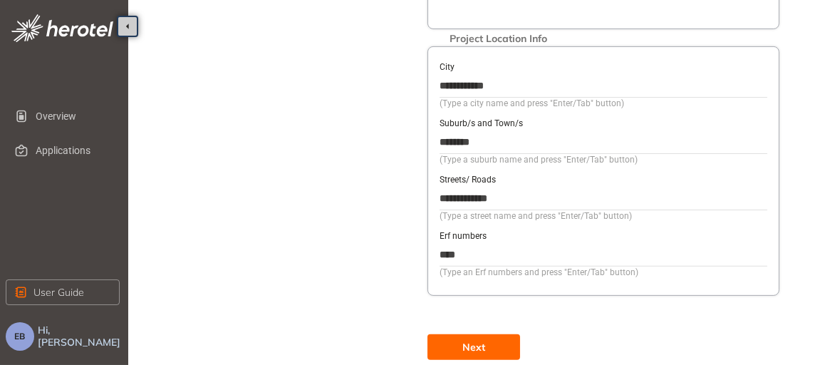
scroll to position [751, 0]
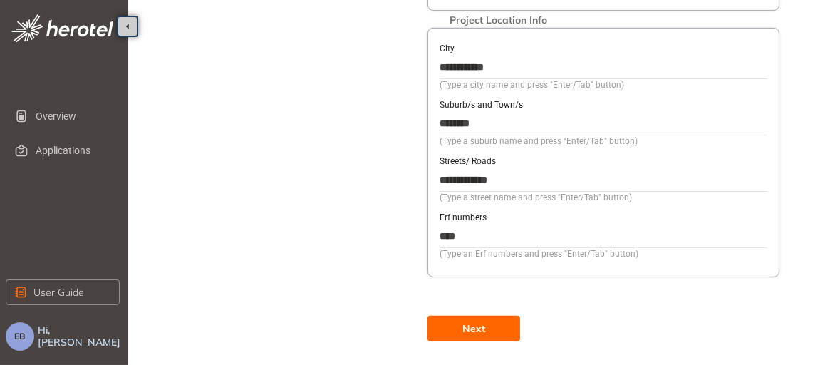
click at [473, 321] on span "Next" at bounding box center [474, 329] width 23 height 16
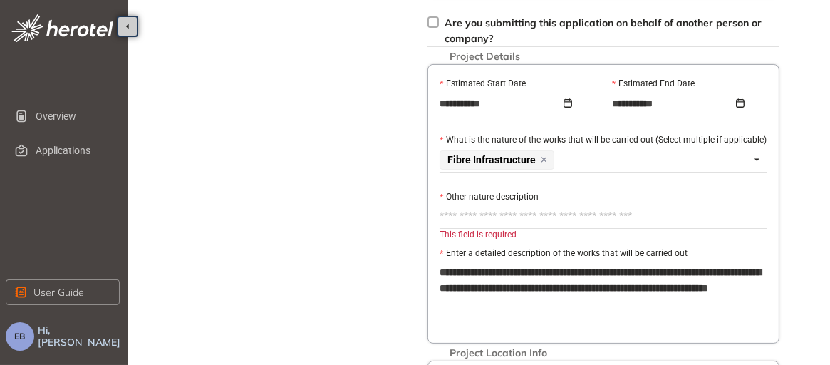
click at [496, 192] on label "Other nature description" at bounding box center [489, 197] width 99 height 14
click at [496, 205] on textarea "Other nature description" at bounding box center [604, 216] width 328 height 23
click at [496, 192] on label "Other nature description" at bounding box center [489, 197] width 99 height 14
click at [496, 205] on textarea "Other nature description" at bounding box center [604, 216] width 328 height 23
click at [495, 206] on textarea "Other nature description" at bounding box center [604, 216] width 328 height 23
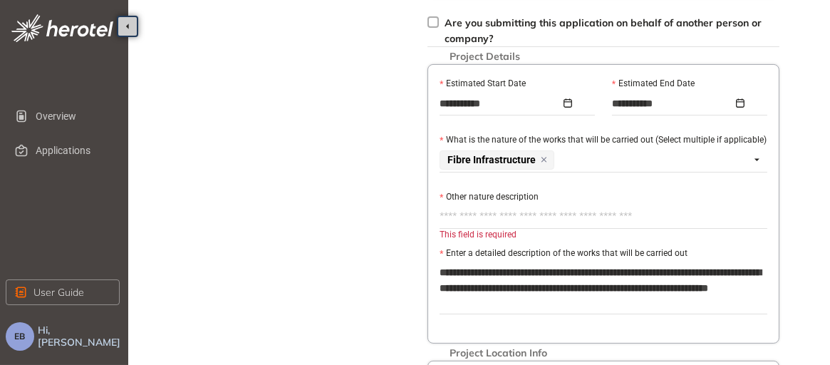
click at [465, 211] on textarea "Other nature description" at bounding box center [604, 216] width 328 height 23
click at [730, 217] on textarea "Other nature description" at bounding box center [604, 216] width 328 height 23
click at [453, 212] on textarea "Other nature description" at bounding box center [604, 216] width 328 height 23
paste textarea "**********"
type textarea "**********"
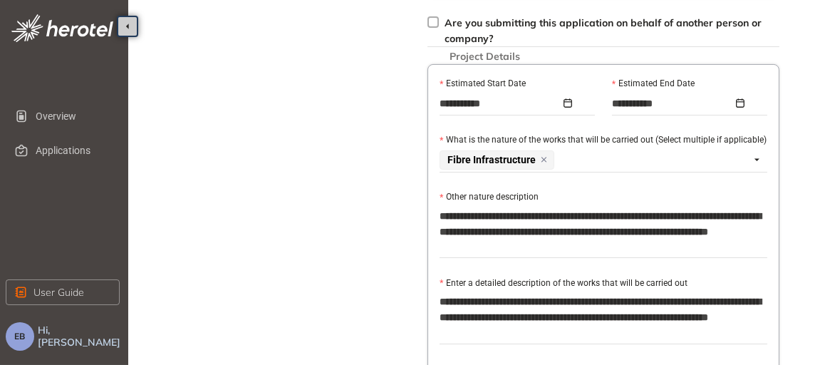
scroll to position [751, 0]
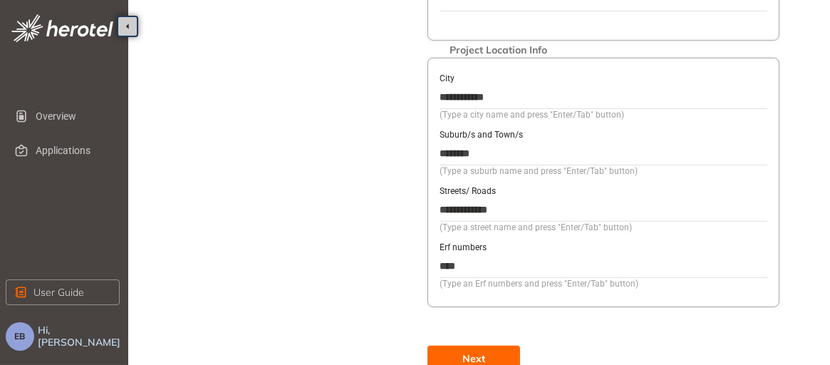
type textarea "**********"
click at [485, 353] on button "Next" at bounding box center [474, 359] width 93 height 26
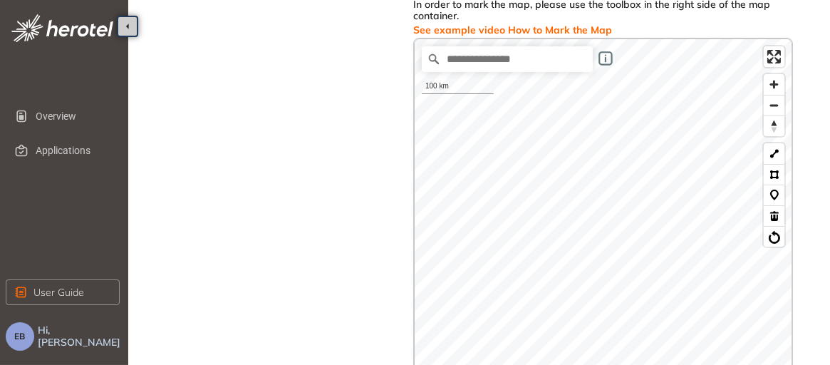
scroll to position [55, 0]
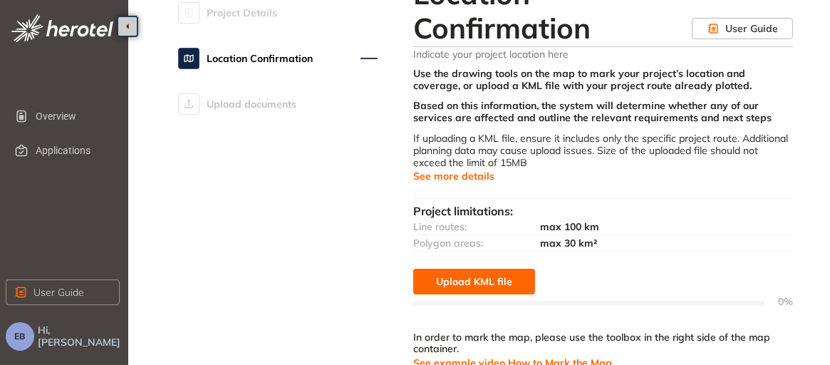
click at [470, 280] on span "Upload KML file" at bounding box center [474, 282] width 76 height 16
click at [645, 277] on div "Upload KML file 0%" at bounding box center [603, 289] width 380 height 41
click at [658, 306] on div at bounding box center [588, 302] width 351 height 16
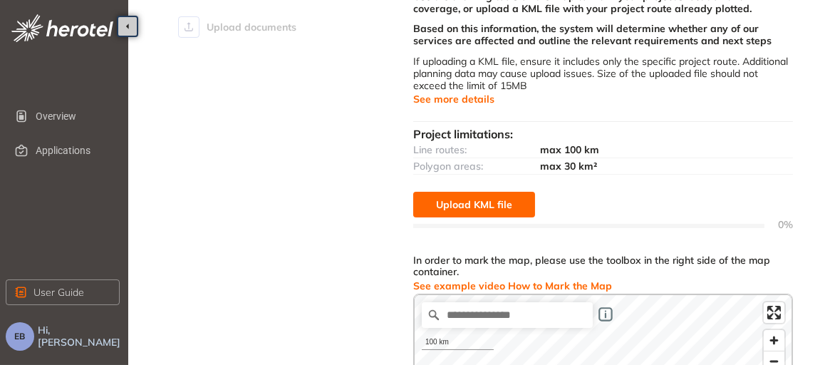
scroll to position [141, 0]
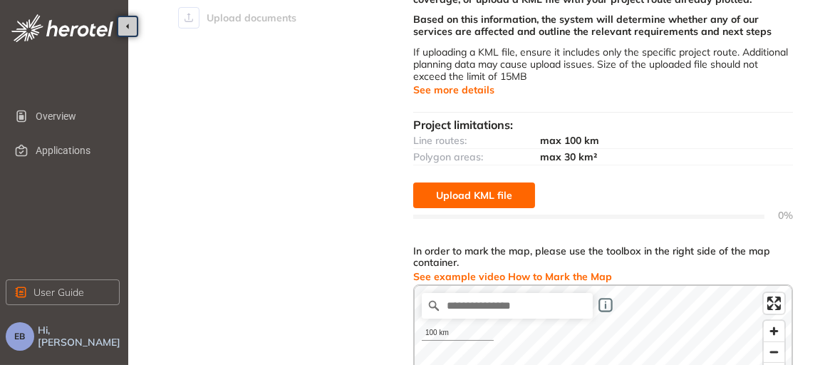
drag, startPoint x: 469, startPoint y: 200, endPoint x: 108, endPoint y: 227, distance: 361.6
click at [465, 193] on span "Upload KML file" at bounding box center [474, 195] width 76 height 16
click at [589, 217] on div at bounding box center [588, 216] width 351 height 16
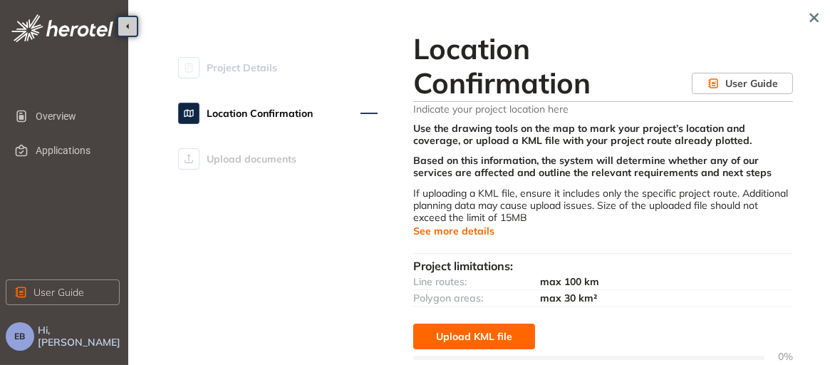
scroll to position [332, 0]
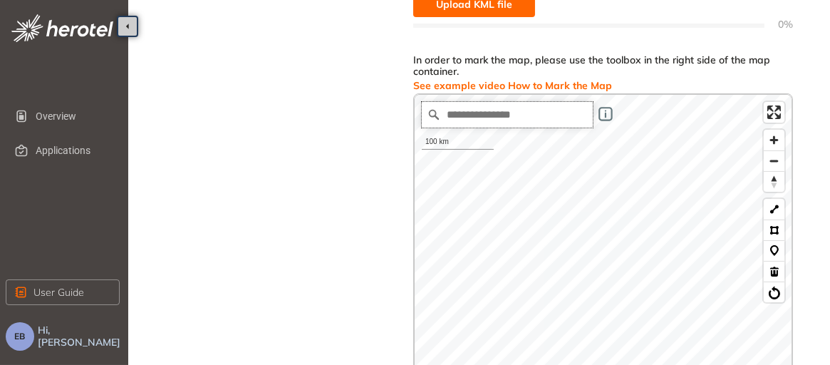
click at [465, 111] on input "Search place..." at bounding box center [507, 115] width 171 height 26
click at [532, 116] on input "**********" at bounding box center [507, 115] width 171 height 26
click at [530, 112] on input "**********" at bounding box center [507, 115] width 171 height 26
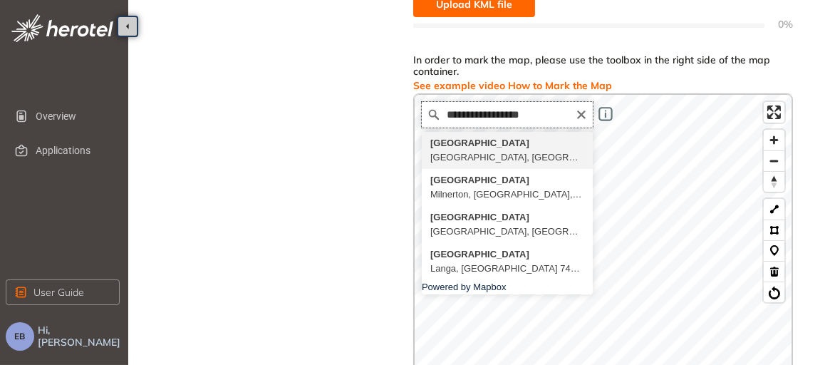
click at [542, 116] on input "**********" at bounding box center [507, 115] width 171 height 26
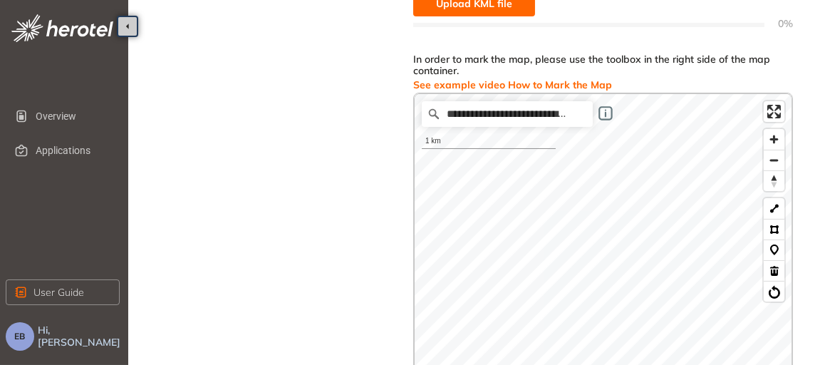
scroll to position [331, 0]
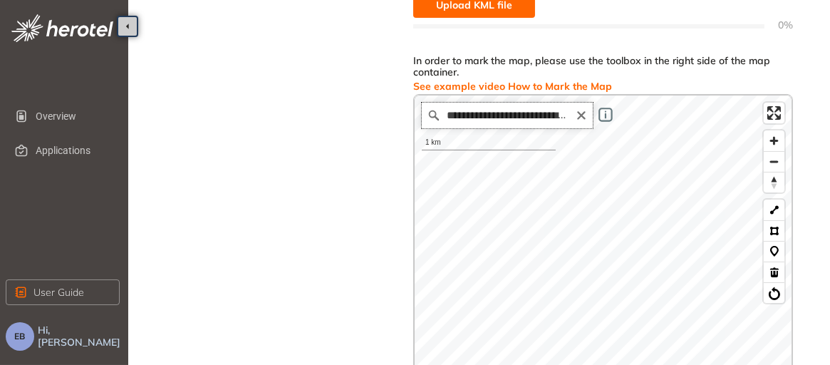
click at [515, 115] on input "**********" at bounding box center [507, 116] width 171 height 26
click at [567, 112] on input "**********" at bounding box center [507, 116] width 171 height 26
drag, startPoint x: 568, startPoint y: 110, endPoint x: 507, endPoint y: 115, distance: 61.4
click at [507, 115] on input "**********" at bounding box center [507, 116] width 171 height 26
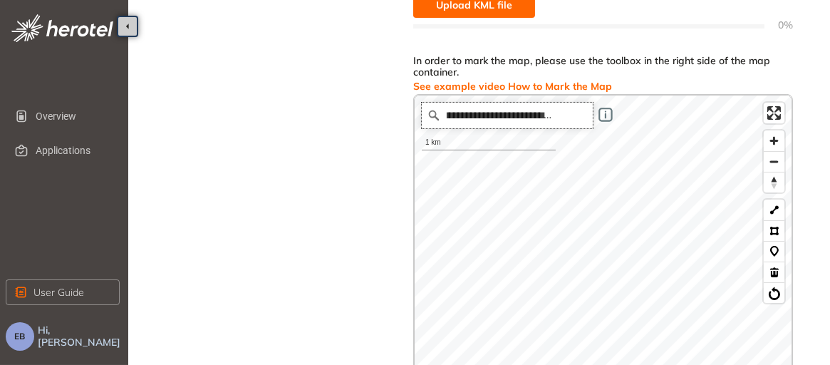
drag, startPoint x: 569, startPoint y: 115, endPoint x: 512, endPoint y: 116, distance: 57.7
click at [502, 113] on input "**********" at bounding box center [507, 116] width 171 height 26
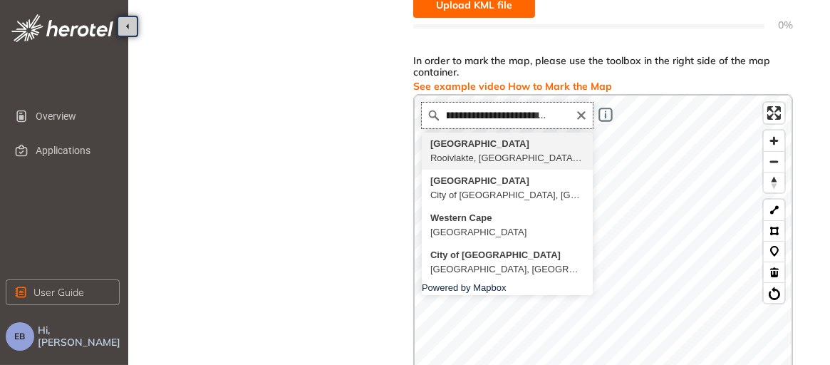
scroll to position [0, 0]
type input "**********"
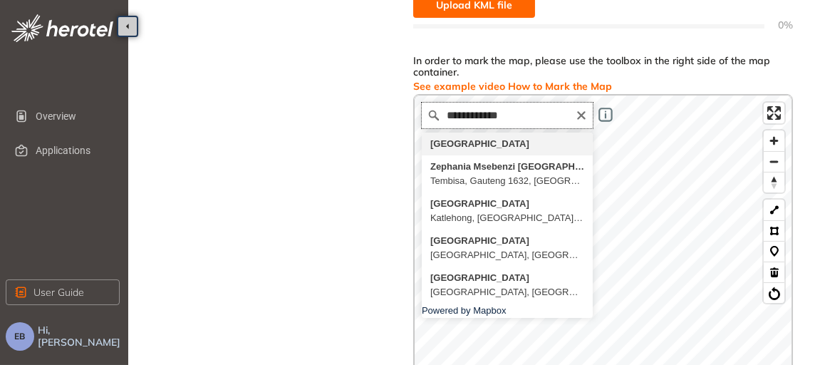
drag, startPoint x: 539, startPoint y: 115, endPoint x: 537, endPoint y: 124, distance: 9.7
click at [537, 123] on input "**********" at bounding box center [507, 116] width 171 height 26
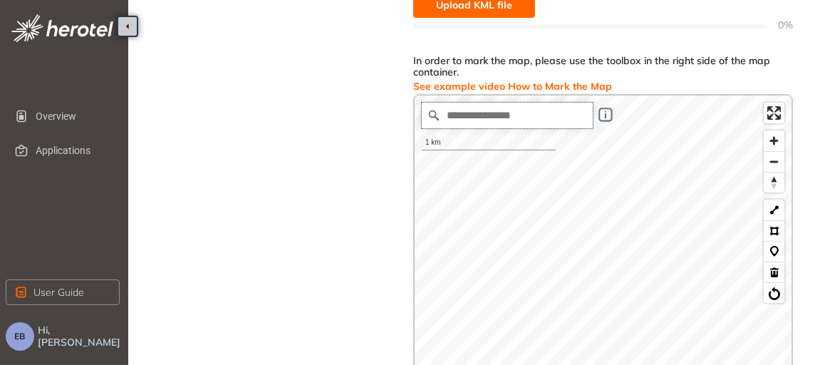
click at [512, 110] on input "Search place..." at bounding box center [507, 116] width 171 height 26
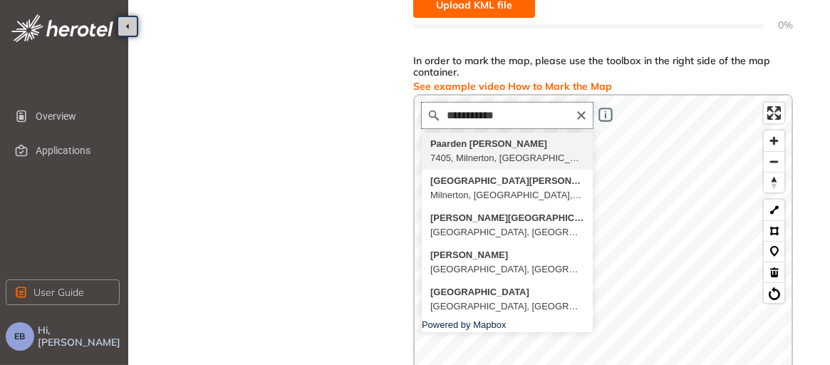
drag, startPoint x: 505, startPoint y: 113, endPoint x: 427, endPoint y: 105, distance: 78.8
click at [427, 105] on input "**********" at bounding box center [507, 116] width 171 height 26
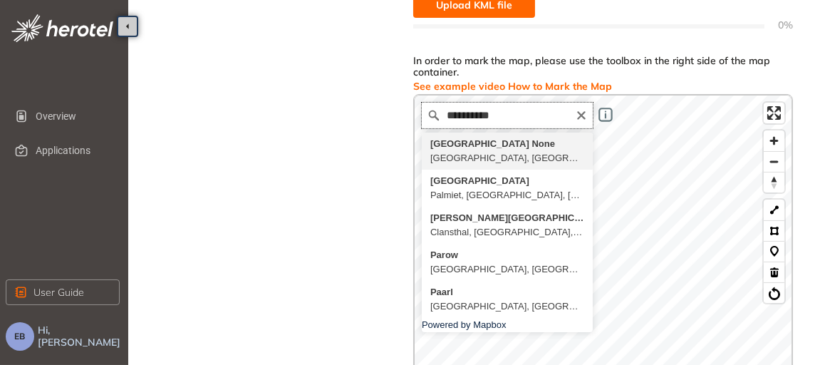
drag, startPoint x: 505, startPoint y: 114, endPoint x: 425, endPoint y: 113, distance: 80.5
click at [425, 113] on input "**********" at bounding box center [507, 116] width 171 height 26
type input "**********"
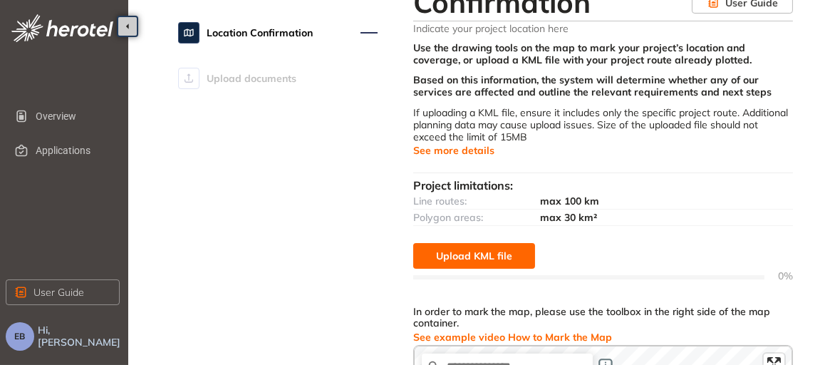
scroll to position [332, 0]
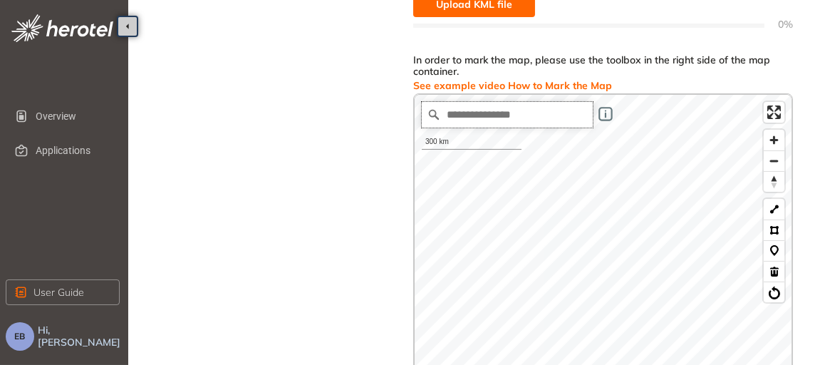
click at [524, 117] on input "Search place..." at bounding box center [507, 115] width 171 height 26
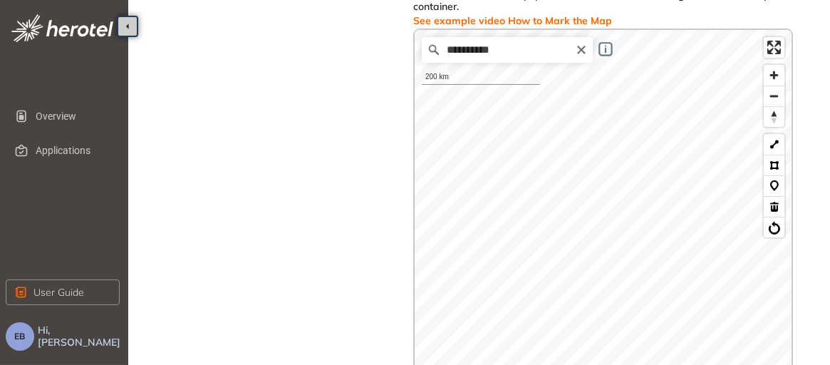
scroll to position [78, 0]
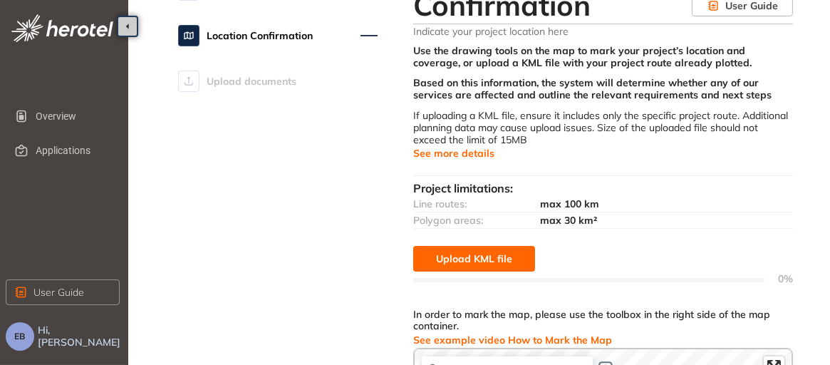
click at [610, 281] on div at bounding box center [588, 280] width 351 height 4
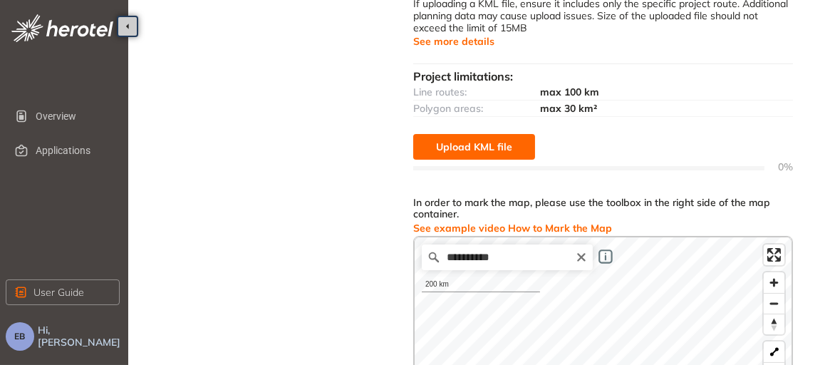
scroll to position [191, 0]
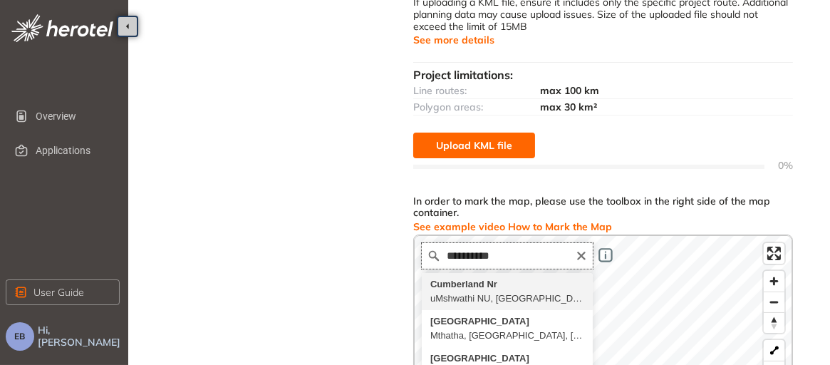
click at [512, 249] on input "**********" at bounding box center [507, 256] width 171 height 26
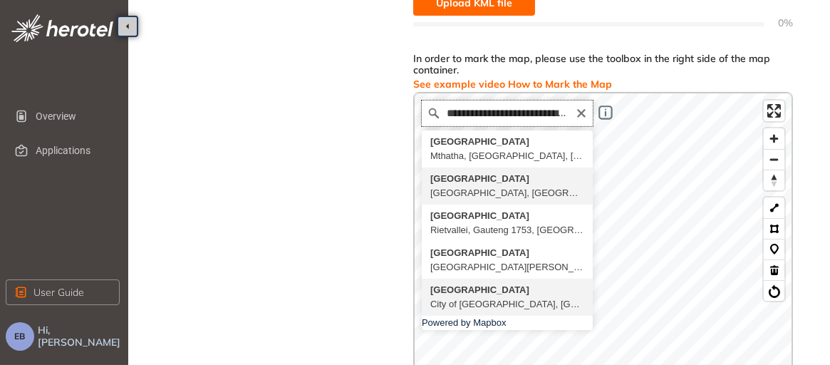
scroll to position [0, 0]
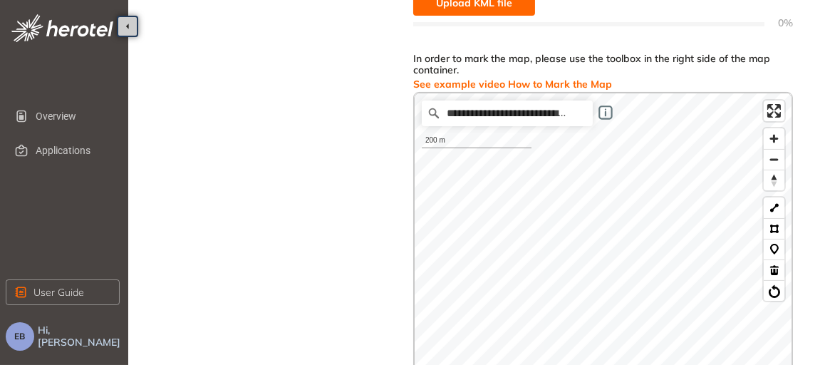
drag, startPoint x: 560, startPoint y: 111, endPoint x: 409, endPoint y: 105, distance: 151.2
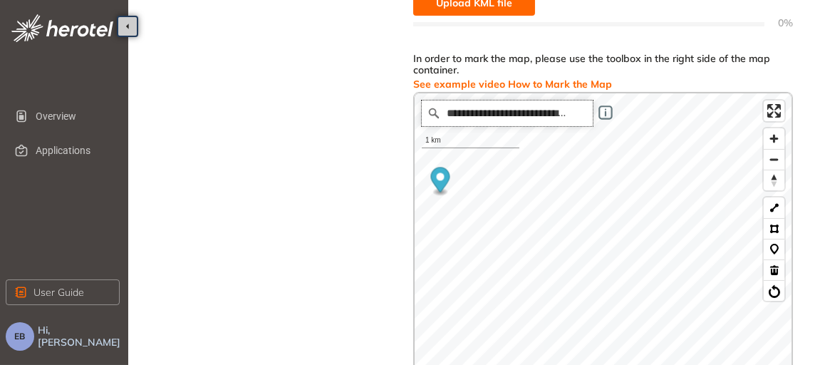
click at [409, 105] on div "**********" at bounding box center [482, 208] width 679 height 1066
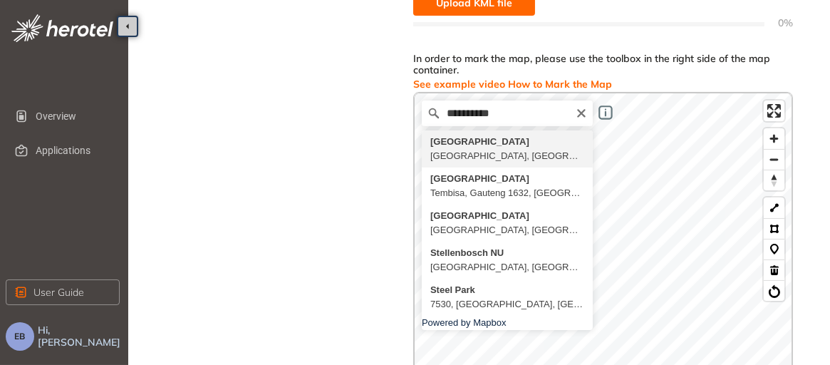
type input "**********"
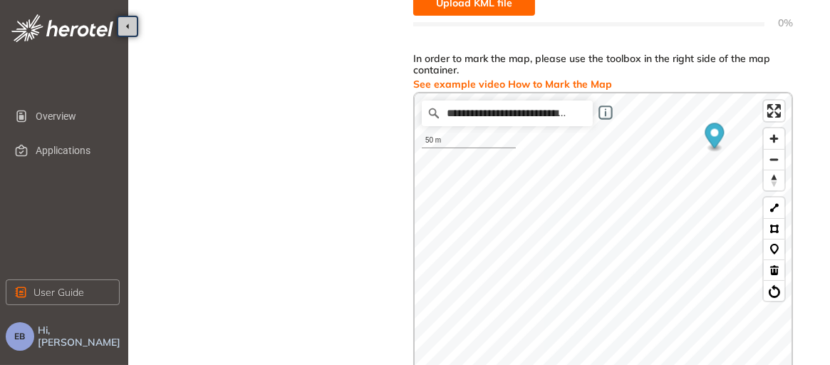
click at [394, 287] on div "**********" at bounding box center [482, 208] width 679 height 1066
click at [772, 206] on button at bounding box center [774, 207] width 21 height 21
click at [772, 266] on button at bounding box center [774, 269] width 21 height 21
click at [770, 268] on button at bounding box center [774, 269] width 21 height 21
click at [771, 267] on button at bounding box center [774, 269] width 21 height 21
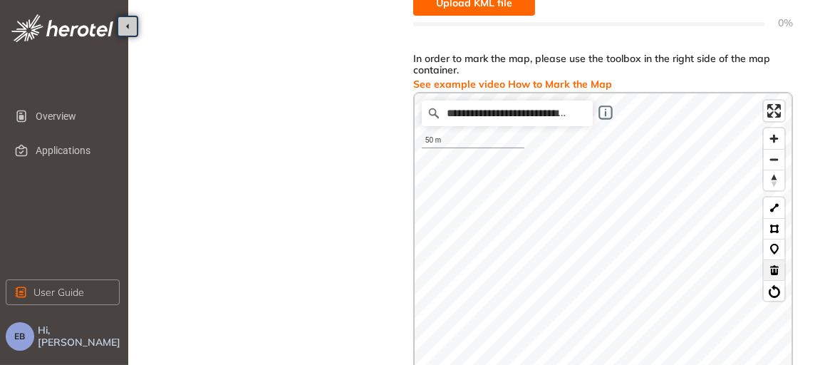
click at [774, 268] on button at bounding box center [774, 269] width 21 height 21
click at [775, 138] on span "Zoom in" at bounding box center [774, 138] width 21 height 21
click at [773, 227] on button at bounding box center [774, 228] width 21 height 21
click at [774, 272] on button at bounding box center [774, 269] width 21 height 21
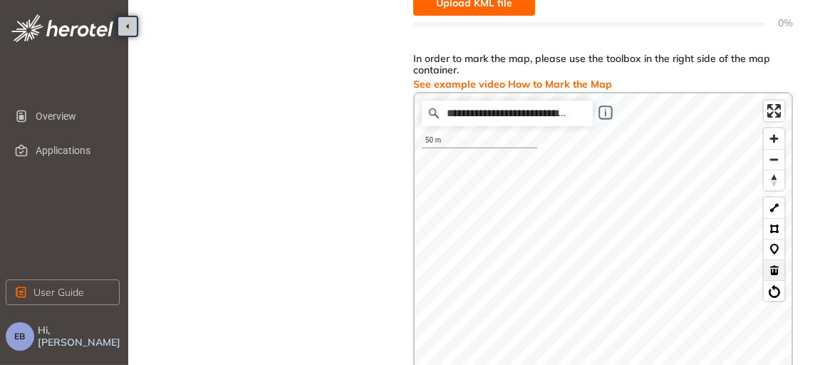
click at [774, 272] on button at bounding box center [774, 269] width 21 height 21
click at [774, 287] on button at bounding box center [774, 290] width 21 height 21
click at [775, 223] on button at bounding box center [774, 228] width 21 height 21
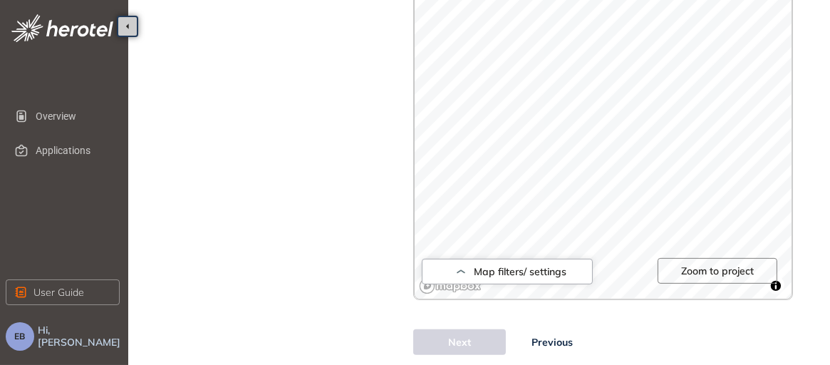
scroll to position [716, 0]
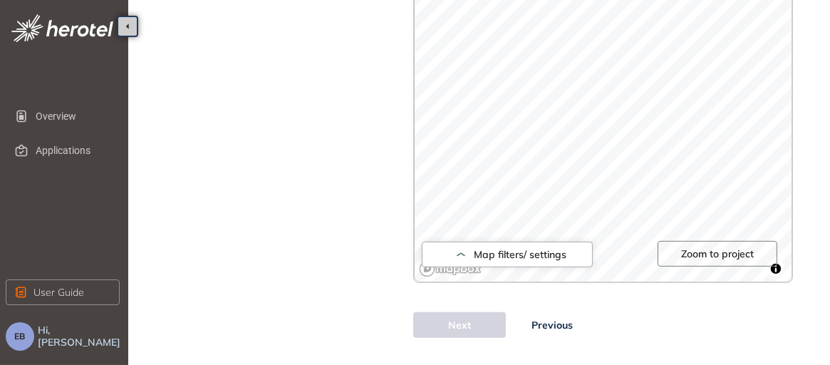
click at [459, 320] on div "Next Previous" at bounding box center [505, 325] width 185 height 26
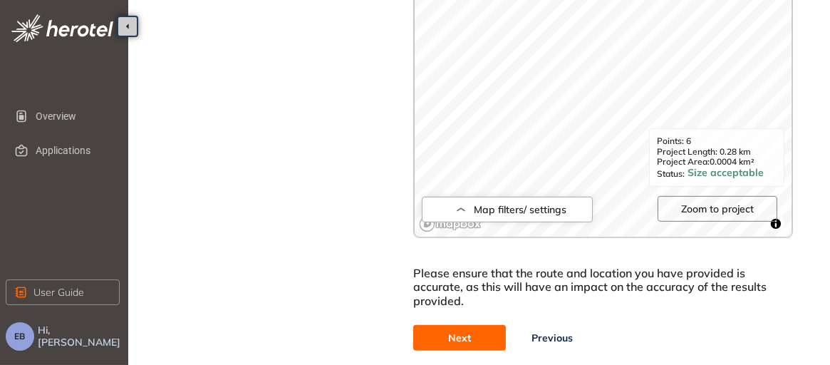
scroll to position [773, 0]
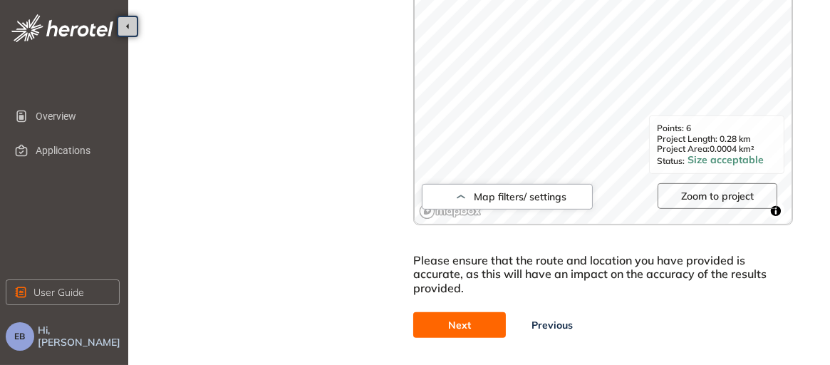
click at [458, 326] on span "Next" at bounding box center [459, 325] width 23 height 16
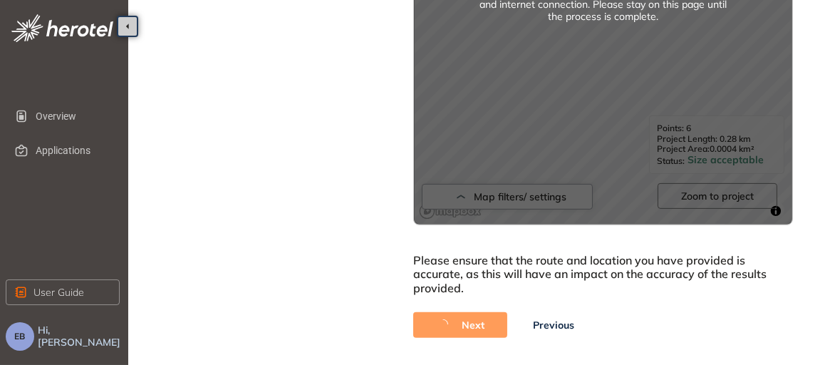
click at [452, 327] on span "button" at bounding box center [449, 325] width 26 height 16
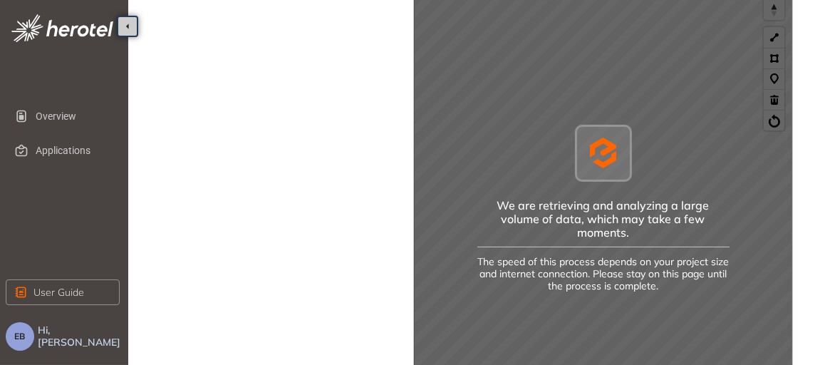
scroll to position [485, 0]
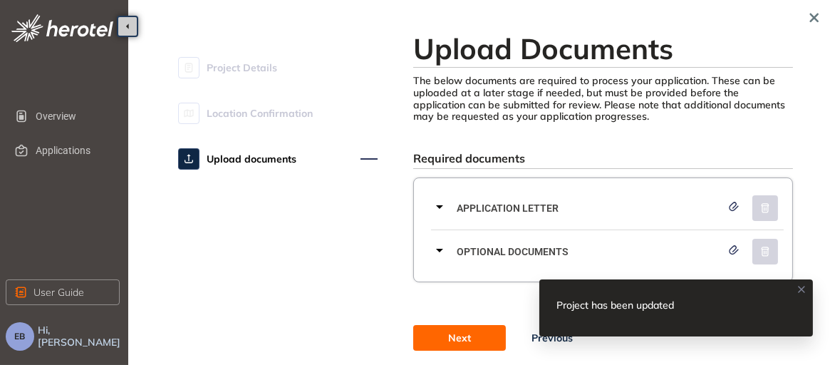
click at [764, 210] on div at bounding box center [752, 208] width 63 height 26
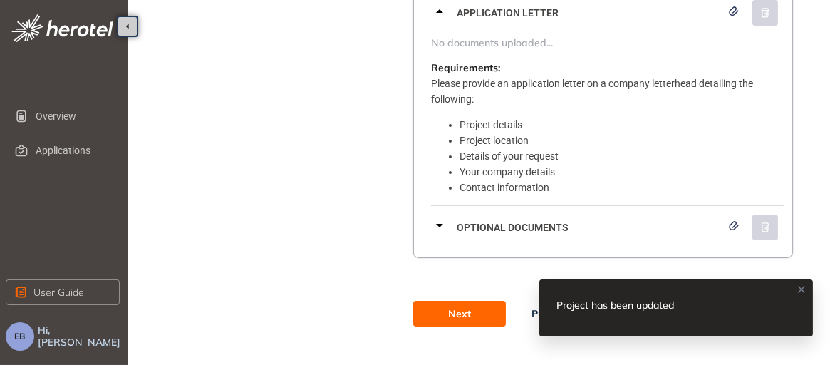
scroll to position [195, 0]
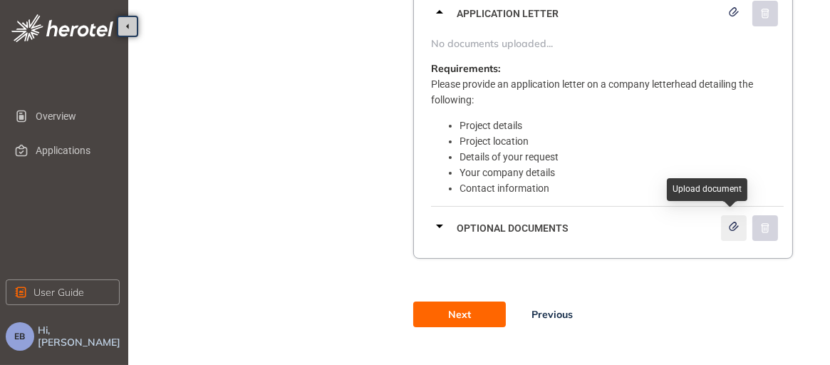
click at [734, 225] on icon "button" at bounding box center [734, 226] width 9 height 8
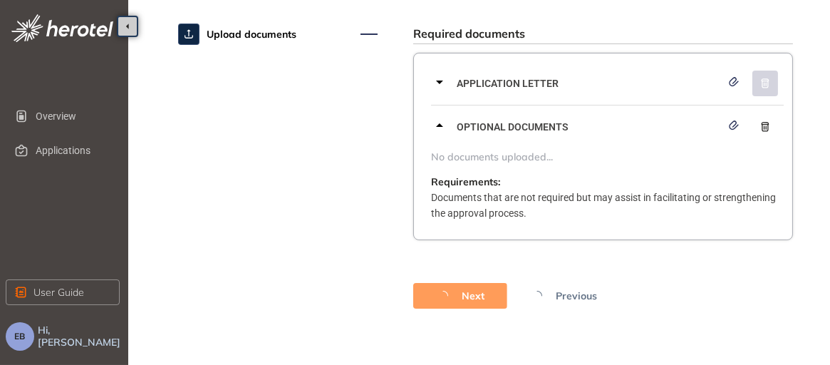
scroll to position [149, 0]
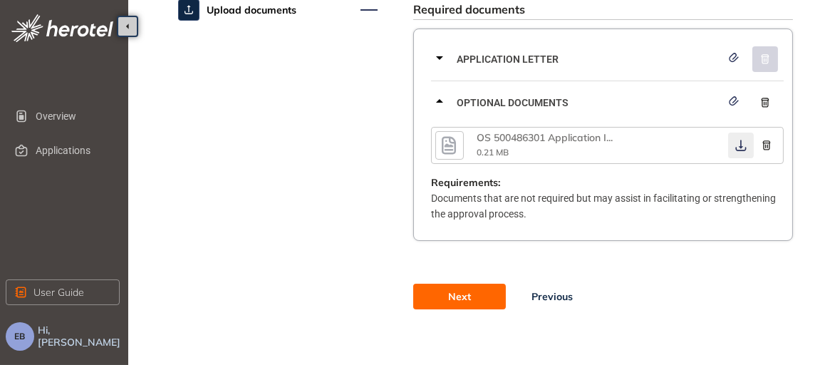
click at [743, 143] on icon "button" at bounding box center [741, 145] width 14 height 11
click at [448, 74] on div "Application letter" at bounding box center [607, 59] width 353 height 43
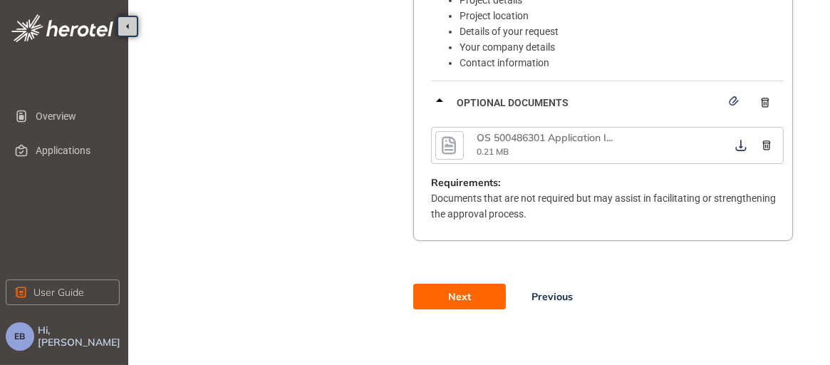
scroll to position [0, 0]
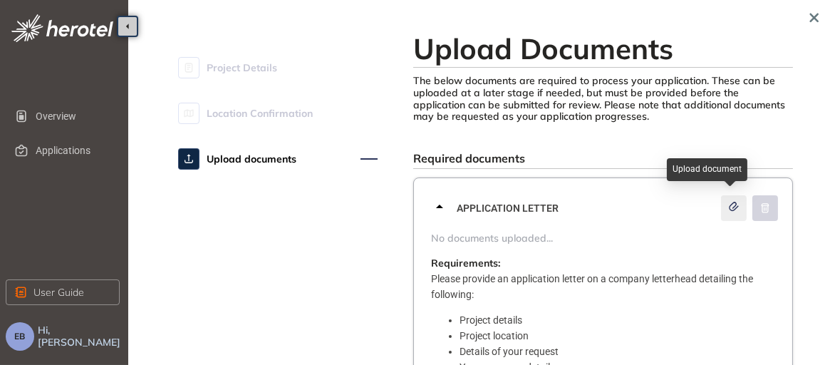
click at [733, 208] on icon "button" at bounding box center [734, 207] width 14 height 10
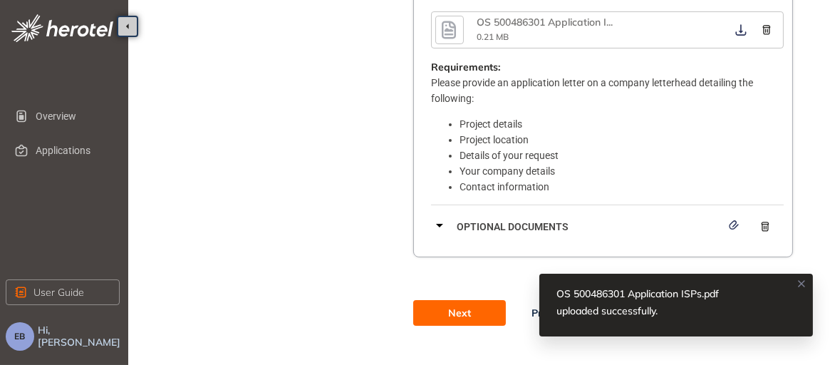
scroll to position [237, 0]
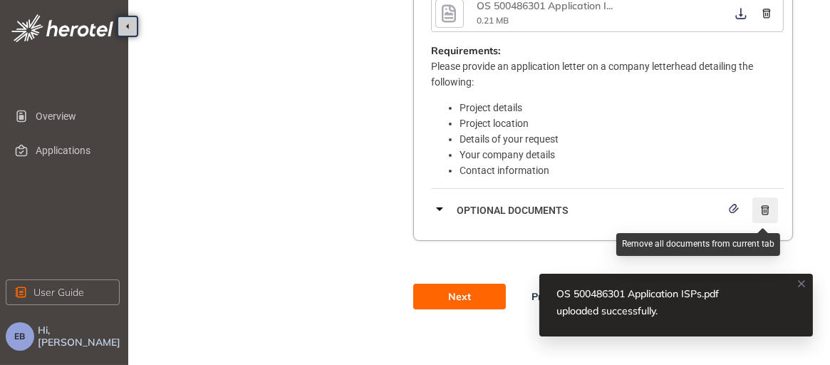
click at [765, 208] on icon "button" at bounding box center [765, 210] width 14 height 10
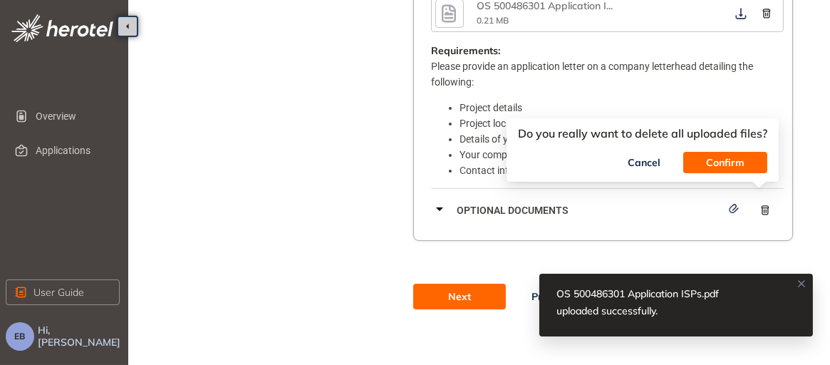
click at [721, 161] on span "Confirm" at bounding box center [725, 163] width 38 height 16
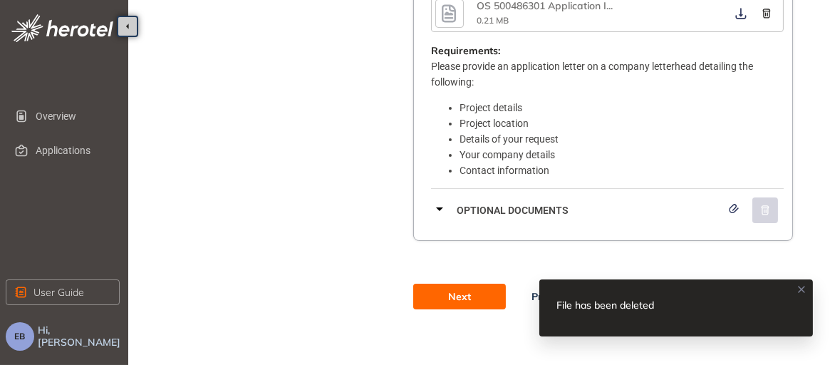
scroll to position [0, 0]
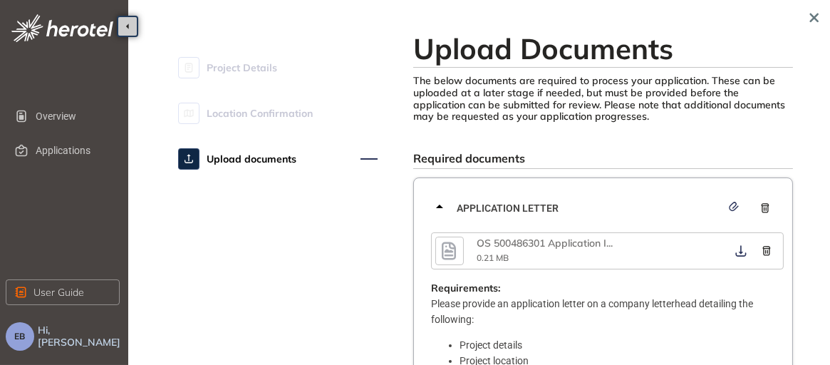
click at [539, 311] on p "Please provide an application letter on a company letterhead detailing the foll…" at bounding box center [607, 311] width 353 height 31
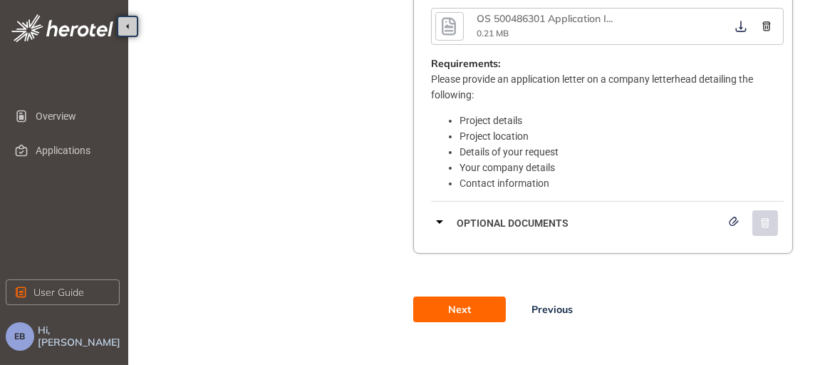
scroll to position [227, 0]
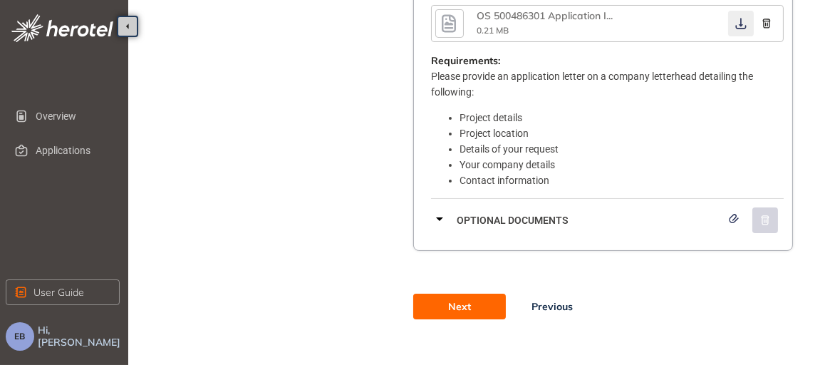
click at [740, 21] on icon "button" at bounding box center [741, 23] width 14 height 11
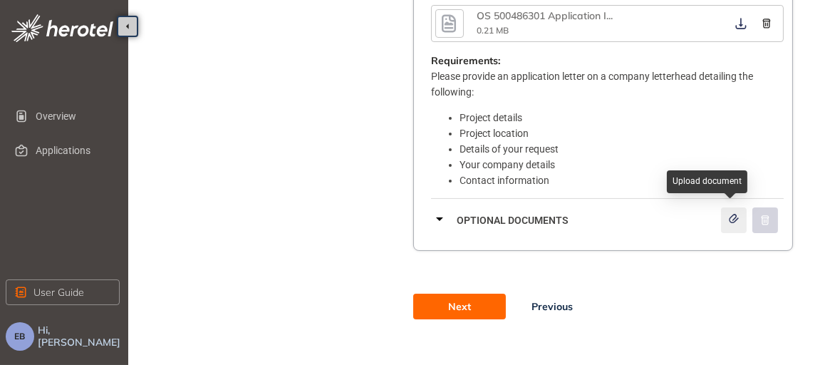
click at [733, 217] on icon "button" at bounding box center [734, 219] width 14 height 10
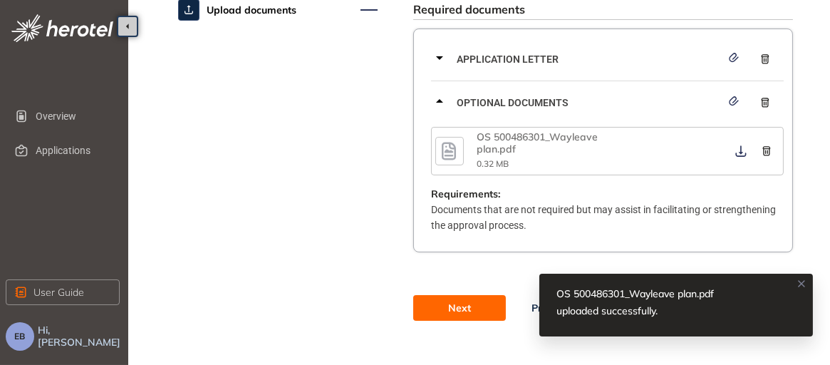
scroll to position [160, 0]
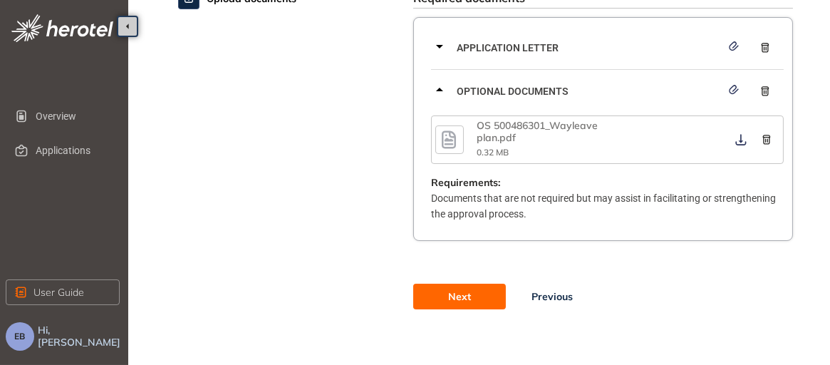
click at [440, 43] on icon at bounding box center [439, 46] width 17 height 17
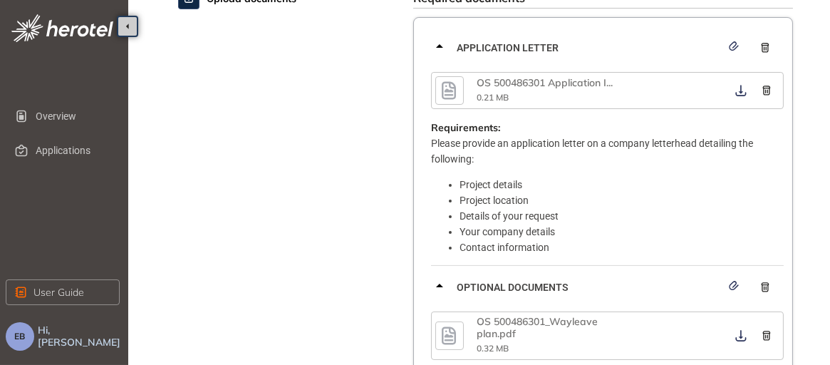
click at [440, 43] on icon at bounding box center [439, 46] width 17 height 17
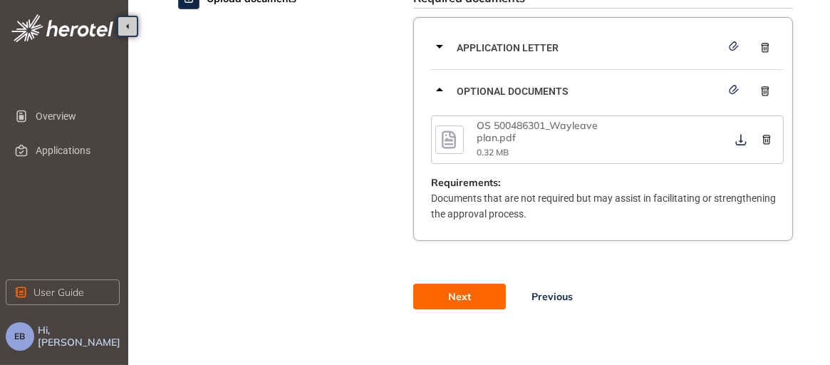
click at [440, 43] on icon at bounding box center [439, 46] width 17 height 17
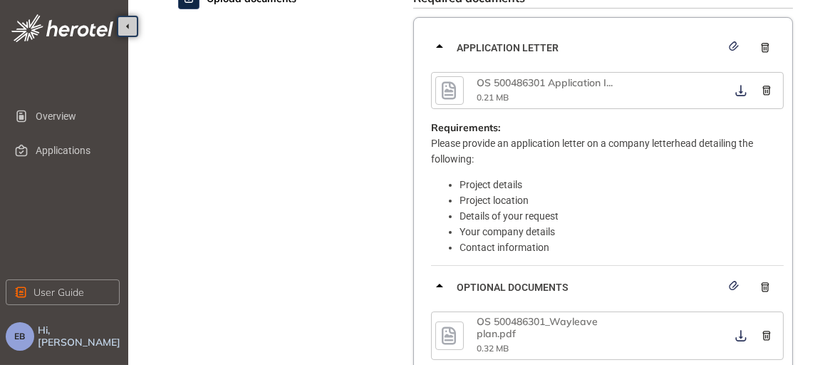
click at [440, 43] on icon at bounding box center [439, 46] width 17 height 17
click at [436, 40] on icon at bounding box center [439, 46] width 17 height 17
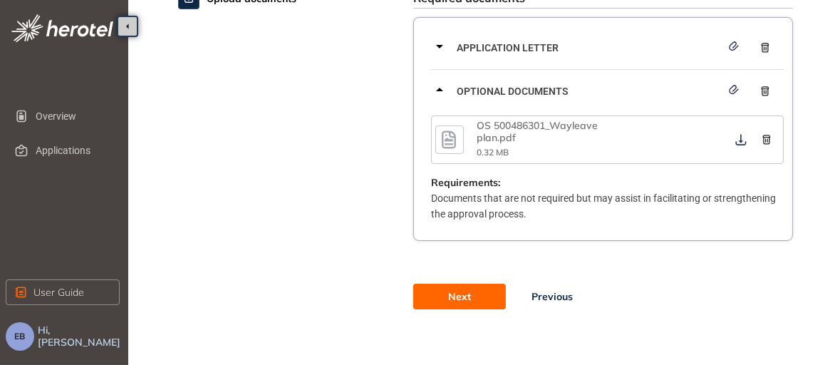
click at [454, 289] on span "Next" at bounding box center [459, 297] width 23 height 16
click at [462, 289] on span "Next" at bounding box center [473, 297] width 23 height 16
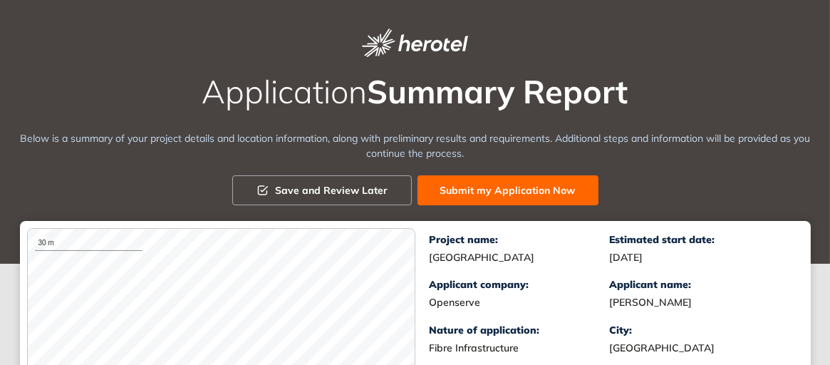
click at [497, 192] on span "Submit my Application Now" at bounding box center [507, 190] width 135 height 16
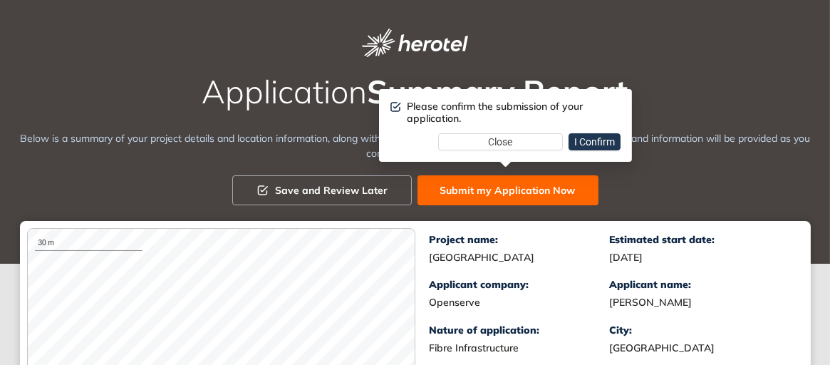
click at [599, 138] on span "I Confirm" at bounding box center [594, 142] width 41 height 16
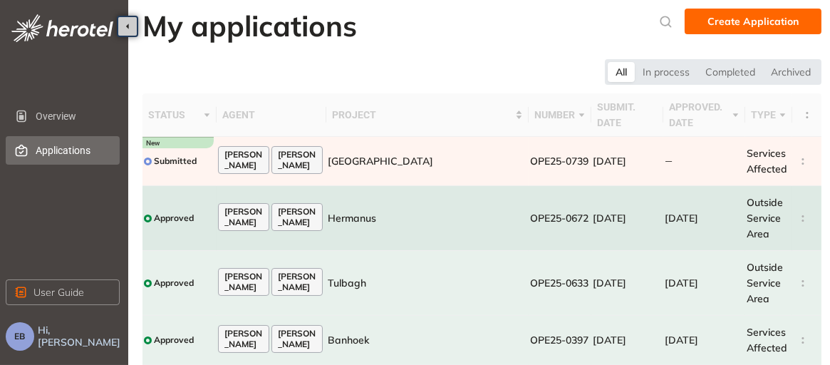
click at [414, 239] on td "Hermanus" at bounding box center [427, 218] width 202 height 65
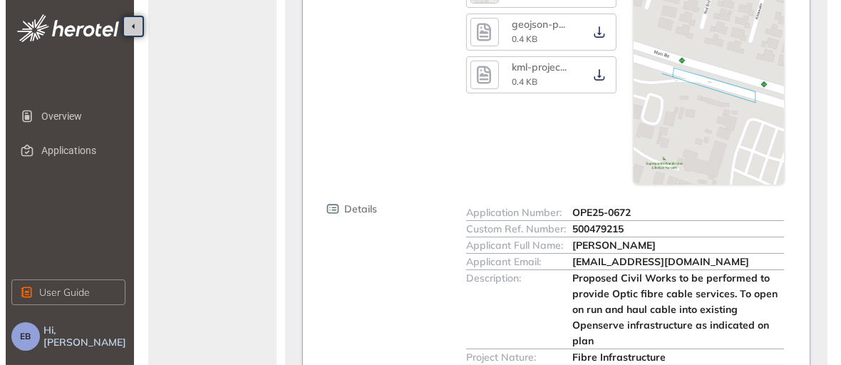
scroll to position [537, 0]
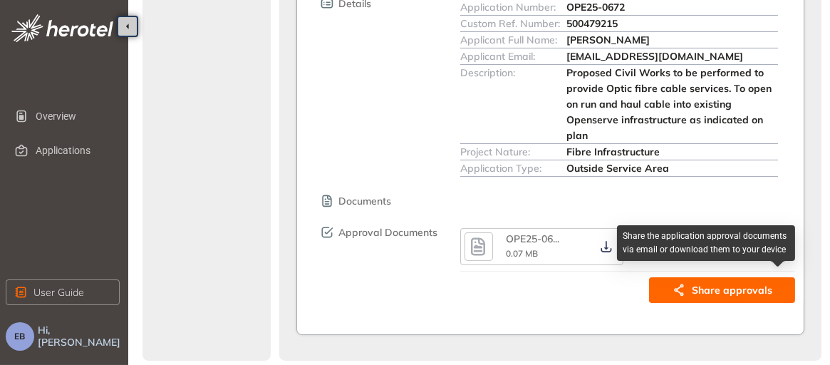
click at [716, 291] on span "Share approvals" at bounding box center [732, 290] width 81 height 16
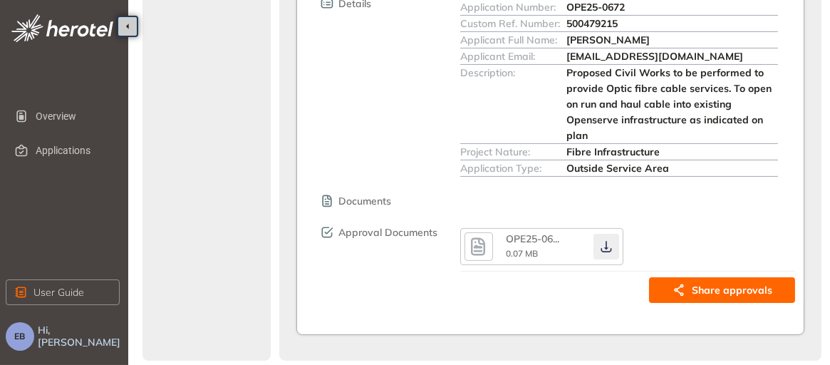
click at [605, 246] on icon "button" at bounding box center [606, 246] width 14 height 11
click at [768, 21] on div "500479215" at bounding box center [673, 24] width 212 height 16
